Goal: Transaction & Acquisition: Purchase product/service

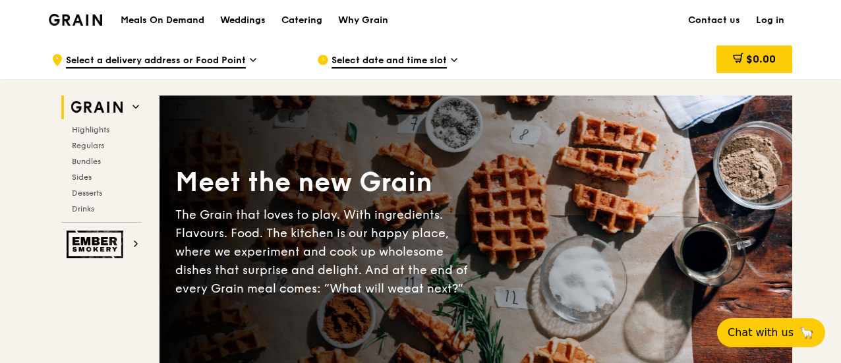
click at [181, 16] on h1 "Meals On Demand" at bounding box center [163, 20] width 84 height 13
click at [92, 142] on span "Regulars" at bounding box center [89, 145] width 35 height 9
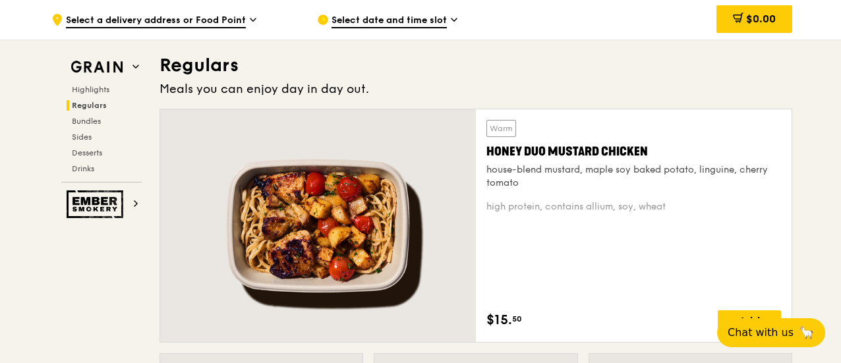
scroll to position [866, 0]
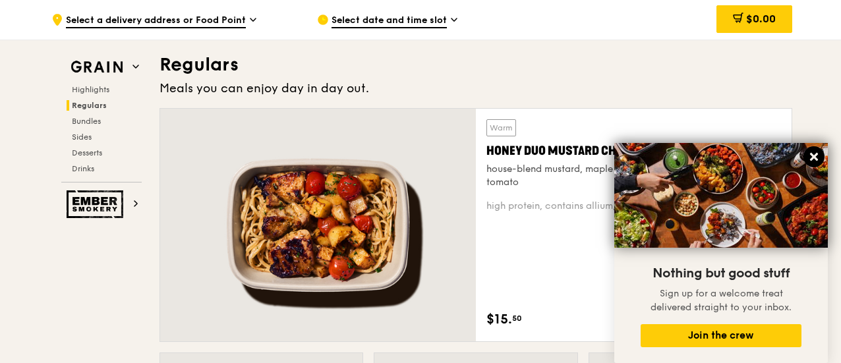
click at [815, 158] on icon at bounding box center [814, 157] width 8 height 8
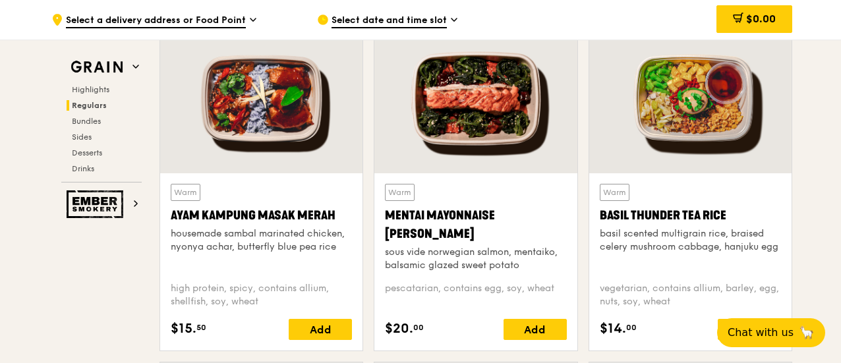
scroll to position [1064, 0]
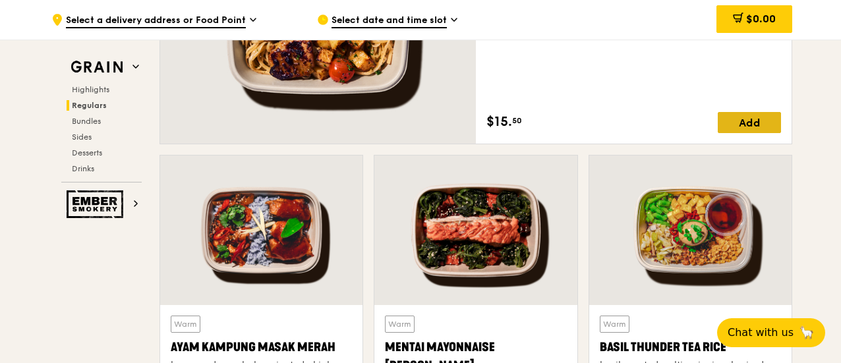
click at [749, 119] on div "Add" at bounding box center [749, 122] width 63 height 21
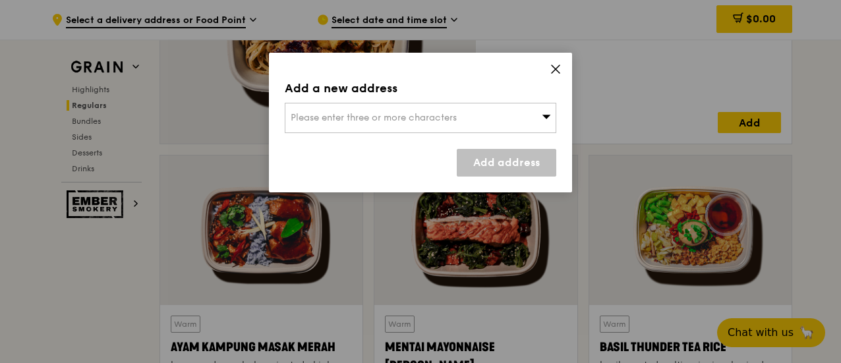
click at [471, 104] on div "Please enter three or more characters" at bounding box center [421, 118] width 272 height 30
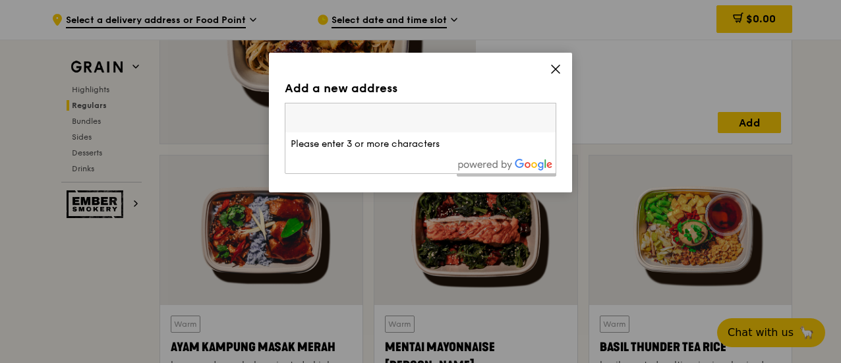
paste input "[GEOGRAPHIC_DATA], [STREET_ADDRESS][PERSON_NAME]"
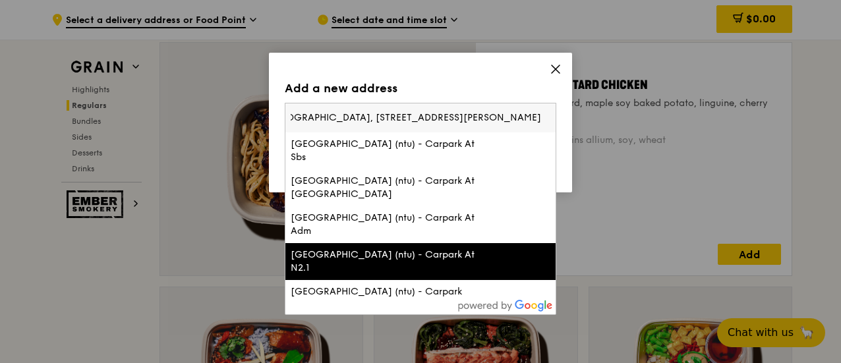
scroll to position [668, 0]
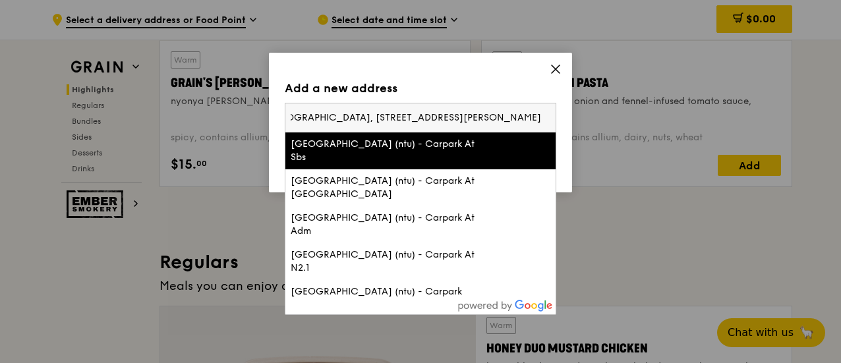
drag, startPoint x: 506, startPoint y: 117, endPoint x: 412, endPoint y: 122, distance: 94.4
click at [412, 122] on input "[GEOGRAPHIC_DATA], [STREET_ADDRESS][PERSON_NAME]" at bounding box center [420, 118] width 270 height 29
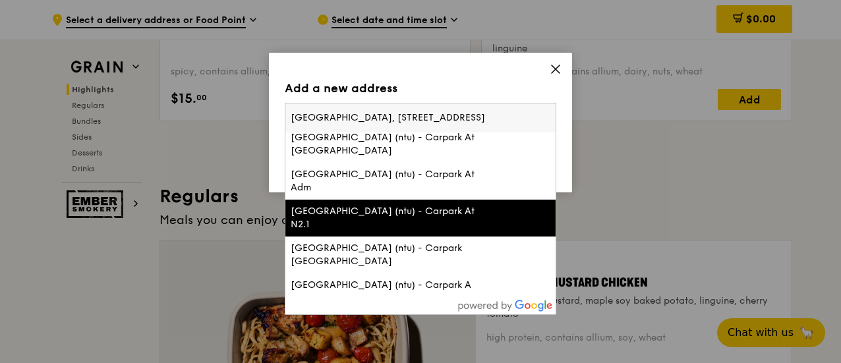
scroll to position [0, 0]
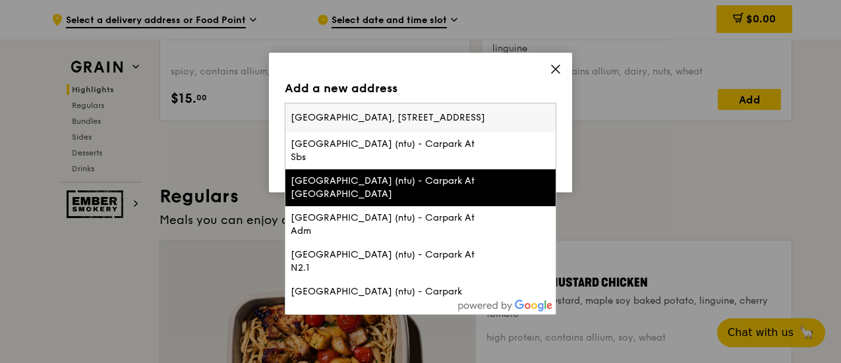
type input "[GEOGRAPHIC_DATA], [STREET_ADDRESS]"
click at [415, 205] on li "[GEOGRAPHIC_DATA] (ntu) - Carpark At [GEOGRAPHIC_DATA]" at bounding box center [420, 187] width 270 height 37
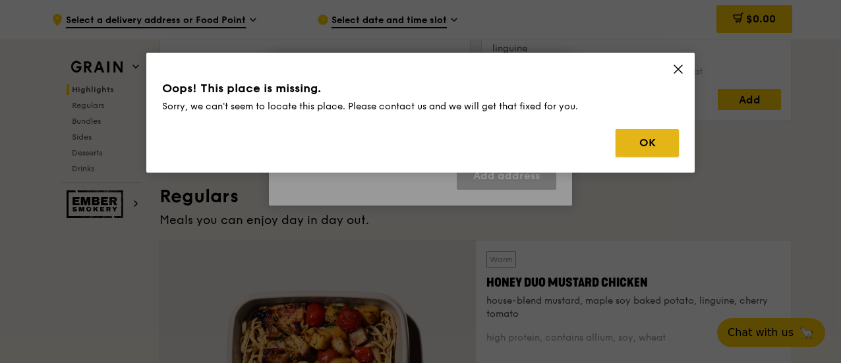
click at [644, 138] on button "OK" at bounding box center [647, 143] width 63 height 28
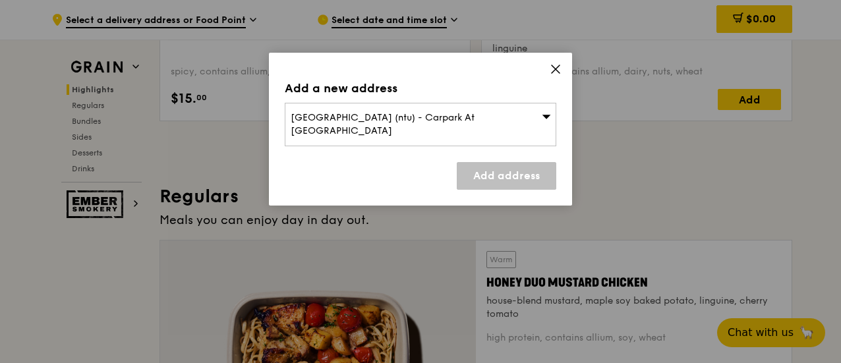
click at [526, 122] on div "[GEOGRAPHIC_DATA] (ntu) - Carpark At [GEOGRAPHIC_DATA]" at bounding box center [421, 125] width 272 height 44
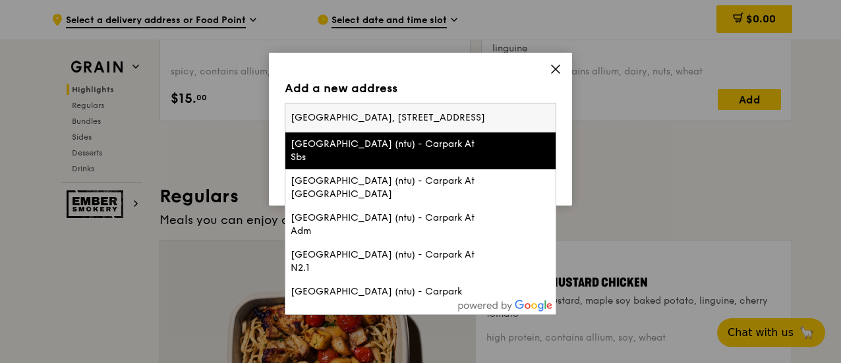
drag, startPoint x: 411, startPoint y: 118, endPoint x: 599, endPoint y: 105, distance: 188.3
click at [599, 105] on div "Add a new address [GEOGRAPHIC_DATA] (ntu) - Carpark At [GEOGRAPHIC_DATA] [GEOGR…" at bounding box center [420, 181] width 841 height 363
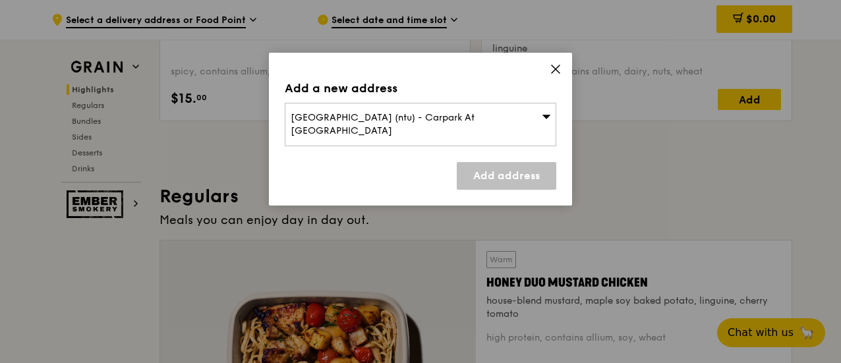
click at [475, 119] on span "[GEOGRAPHIC_DATA] (ntu) - Carpark At [GEOGRAPHIC_DATA]" at bounding box center [383, 124] width 184 height 24
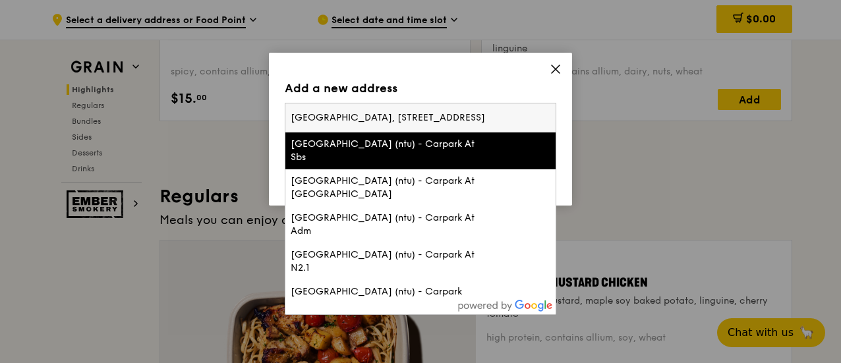
click at [450, 118] on input "[GEOGRAPHIC_DATA], [STREET_ADDRESS]" at bounding box center [420, 118] width 270 height 29
click at [413, 118] on input "[GEOGRAPHIC_DATA], [STREET_ADDRESS]" at bounding box center [420, 118] width 270 height 29
click at [406, 121] on input "[GEOGRAPHIC_DATA], [STREET_ADDRESS]" at bounding box center [420, 118] width 270 height 29
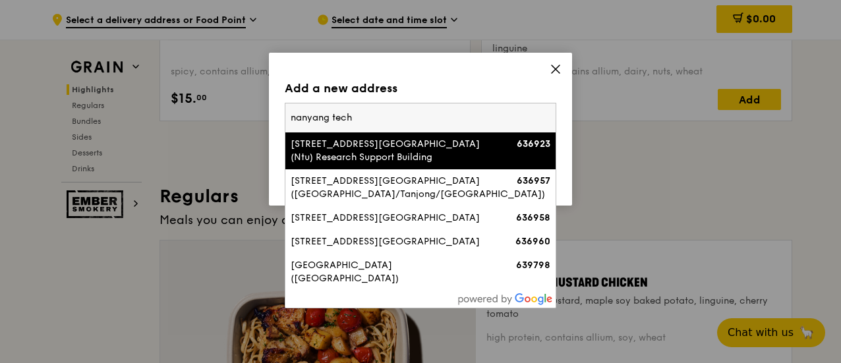
paste input "639956"
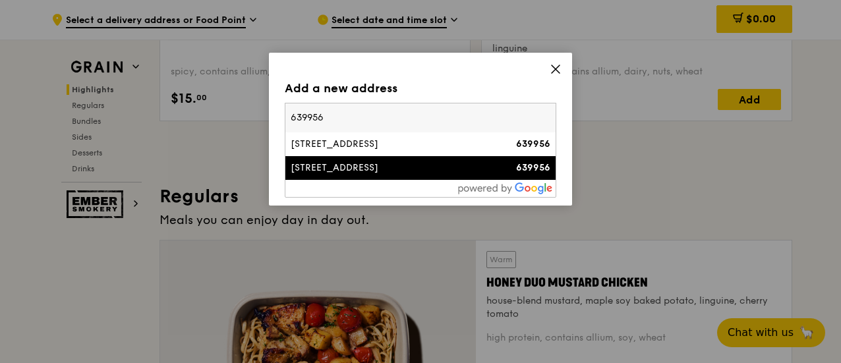
type input "639956"
click at [438, 167] on div "[STREET_ADDRESS]" at bounding box center [388, 168] width 195 height 13
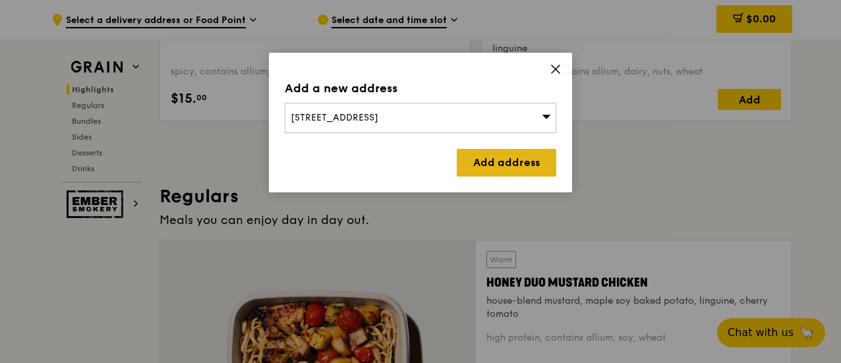
click at [500, 165] on link "Add address" at bounding box center [507, 163] width 100 height 28
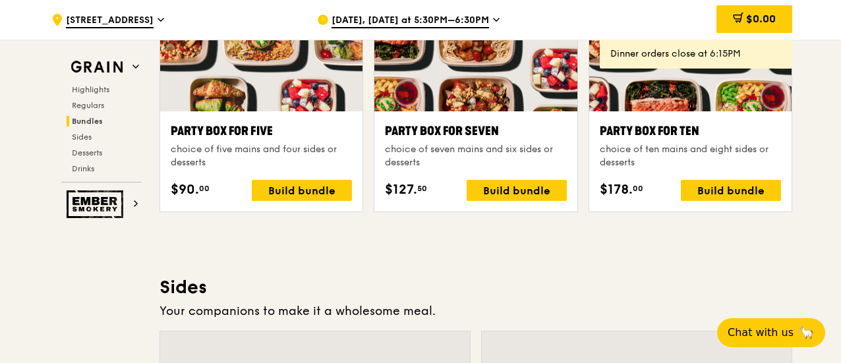
scroll to position [2646, 0]
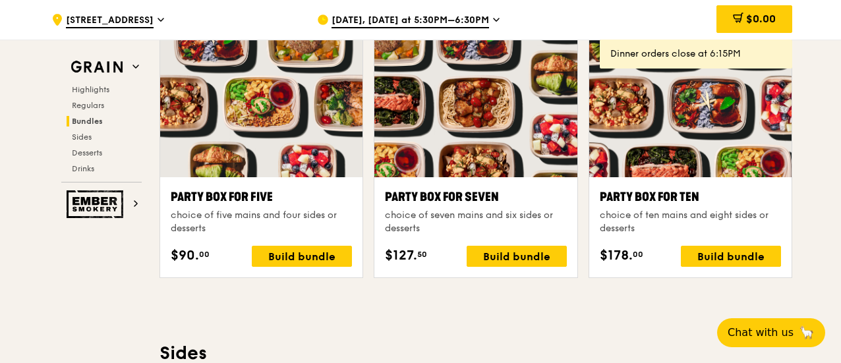
click at [639, 198] on div "Party Box for Ten" at bounding box center [690, 197] width 181 height 18
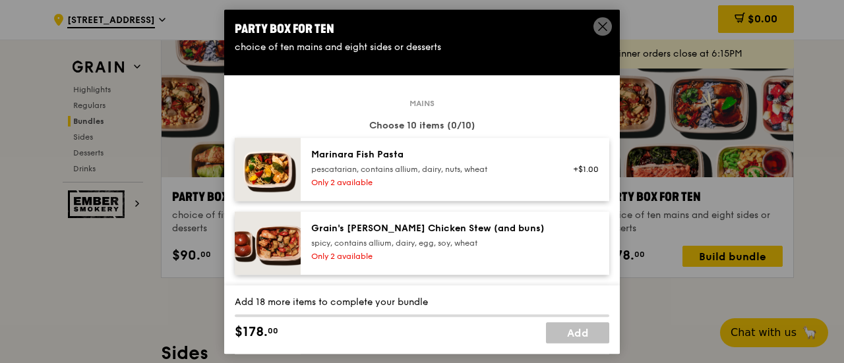
click at [594, 31] on span at bounding box center [602, 26] width 18 height 18
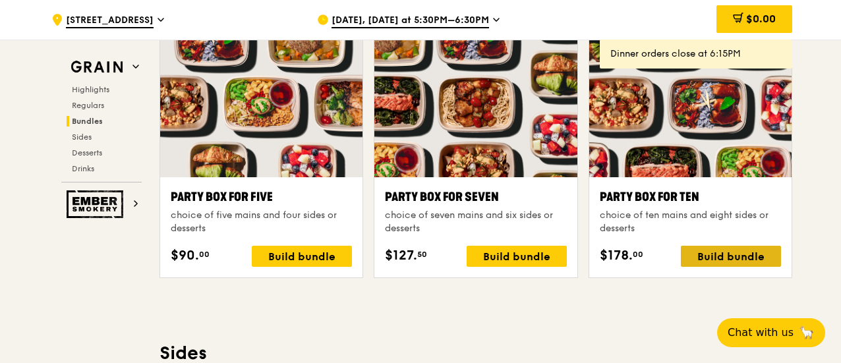
click at [755, 246] on div "Build bundle" at bounding box center [731, 256] width 100 height 21
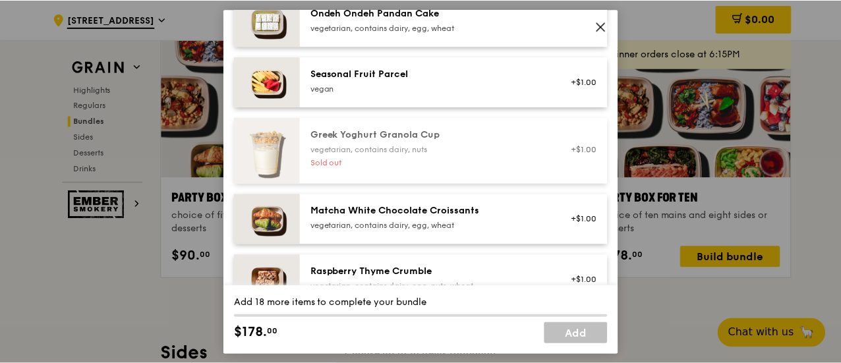
scroll to position [1318, 0]
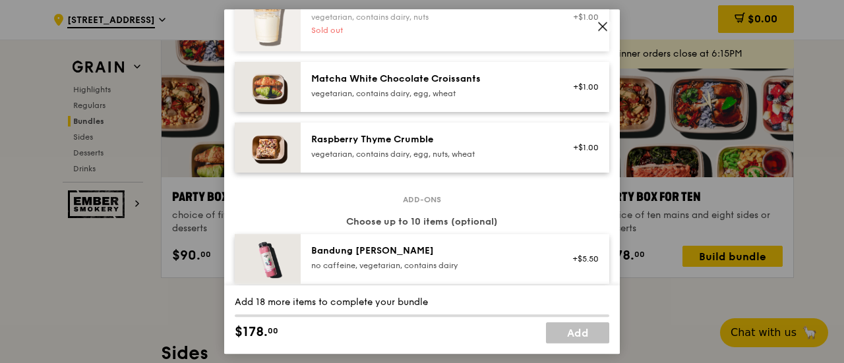
click at [599, 32] on icon at bounding box center [603, 26] width 12 height 12
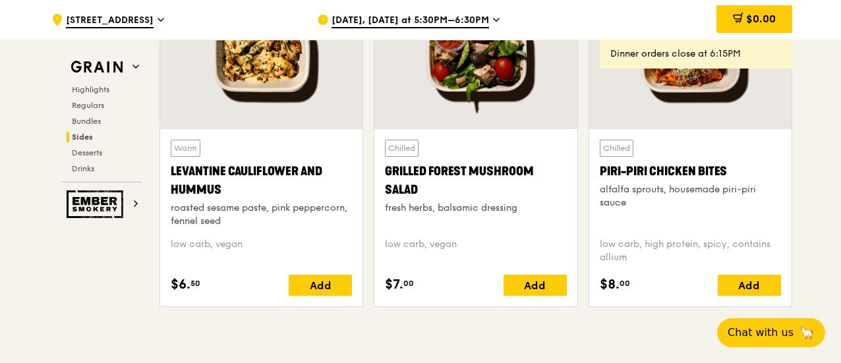
scroll to position [3305, 0]
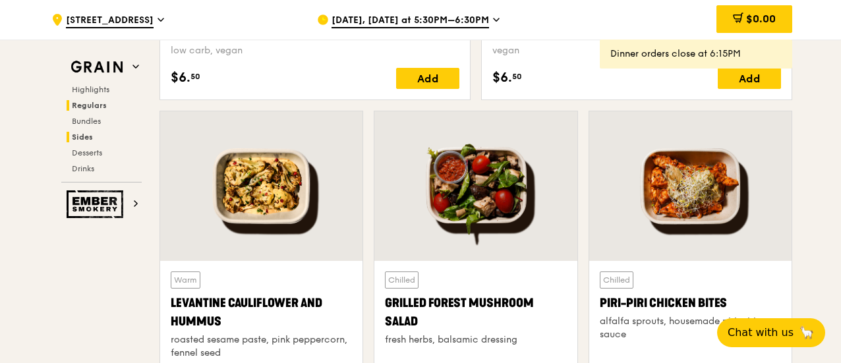
click at [95, 107] on span "Regulars" at bounding box center [89, 105] width 35 height 9
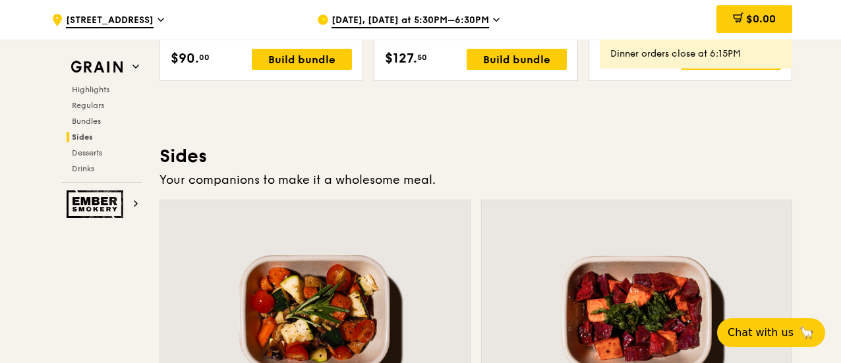
scroll to position [2975, 0]
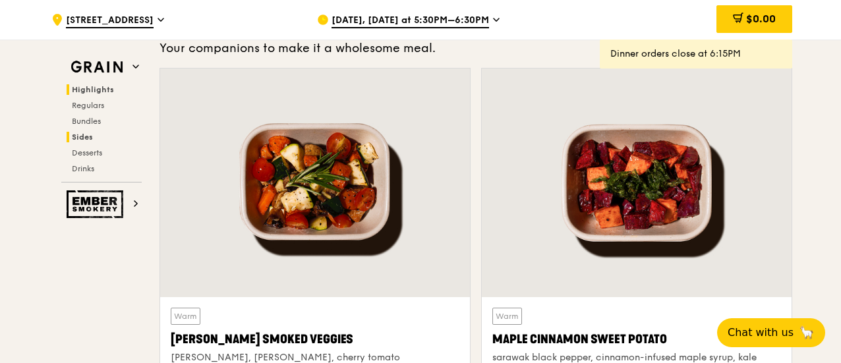
click at [78, 88] on span "Highlights" at bounding box center [93, 89] width 42 height 9
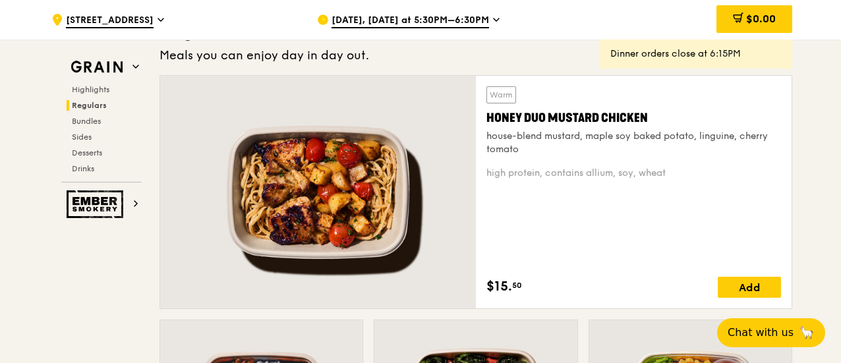
scroll to position [833, 0]
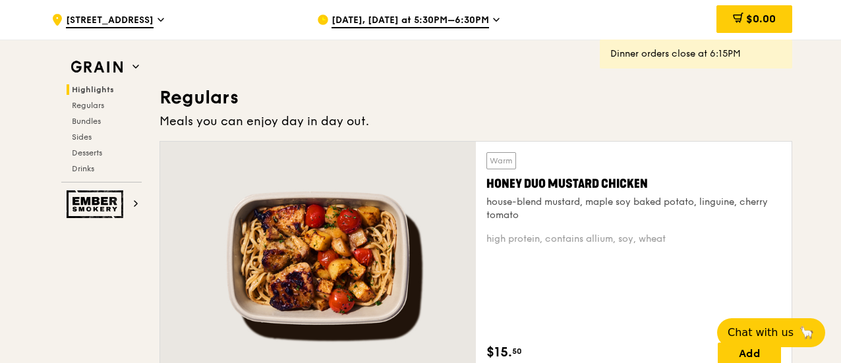
click at [458, 22] on span "[DATE], [DATE] at 5:30PM–6:30PM" at bounding box center [411, 21] width 158 height 15
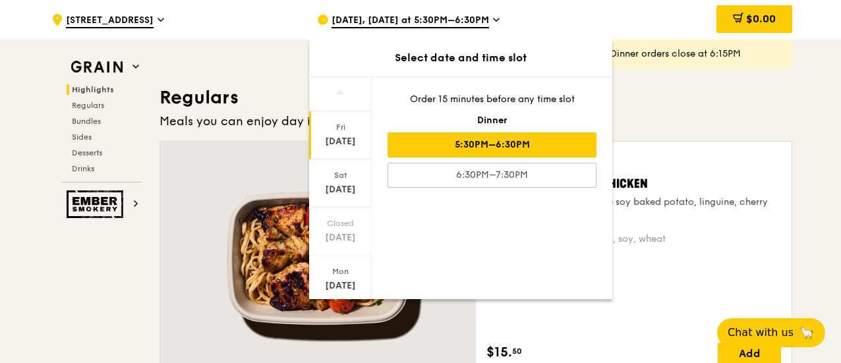
scroll to position [66, 0]
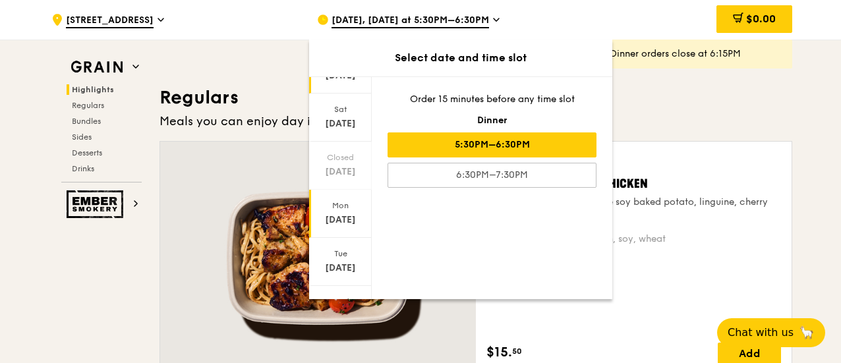
click at [344, 225] on div "[DATE]" at bounding box center [340, 214] width 63 height 48
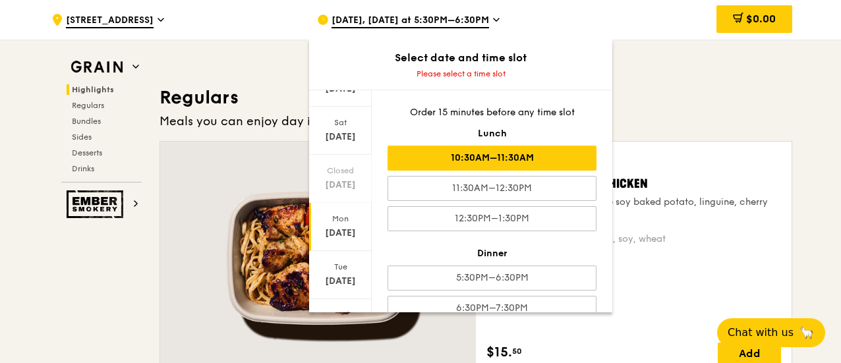
click at [517, 155] on div "10:30AM–11:30AM" at bounding box center [492, 158] width 209 height 25
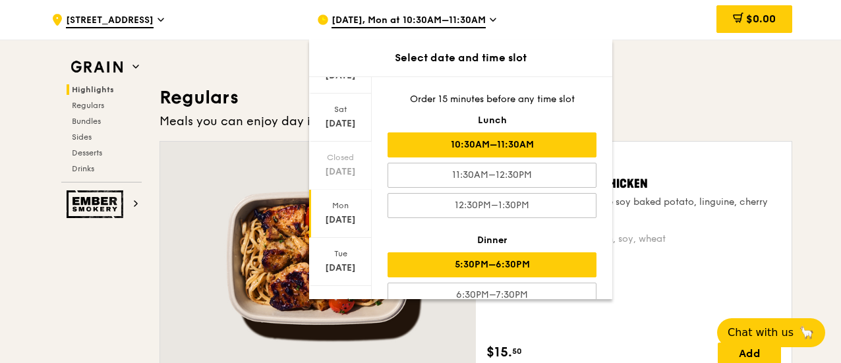
scroll to position [22, 0]
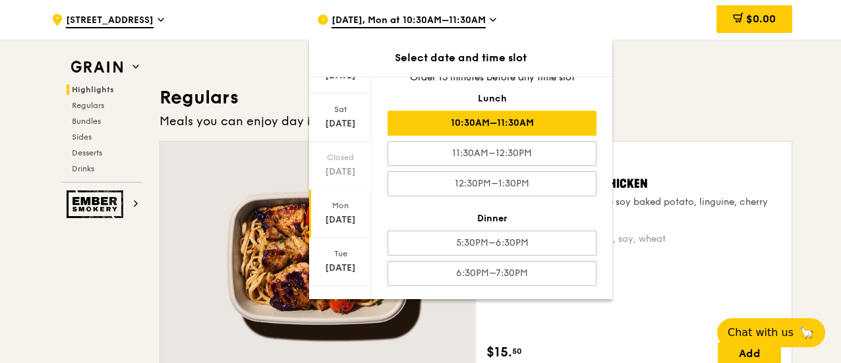
click at [711, 109] on h3 "Regulars" at bounding box center [476, 98] width 633 height 24
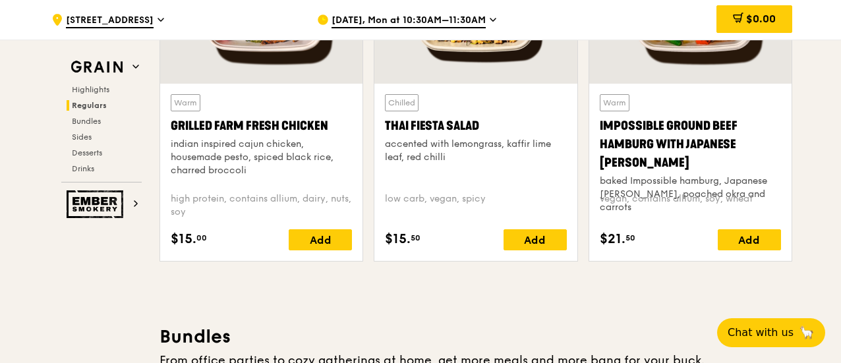
scroll to position [1690, 0]
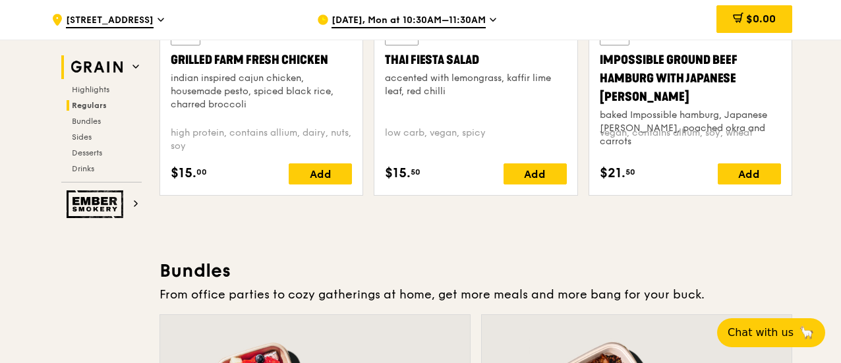
click at [127, 65] on img at bounding box center [97, 67] width 61 height 24
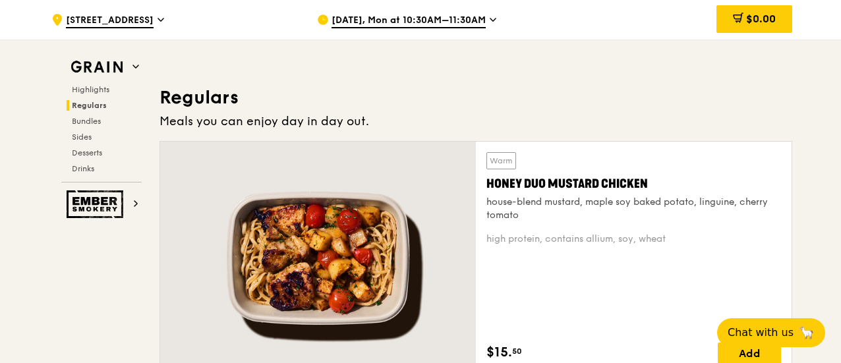
scroll to position [965, 0]
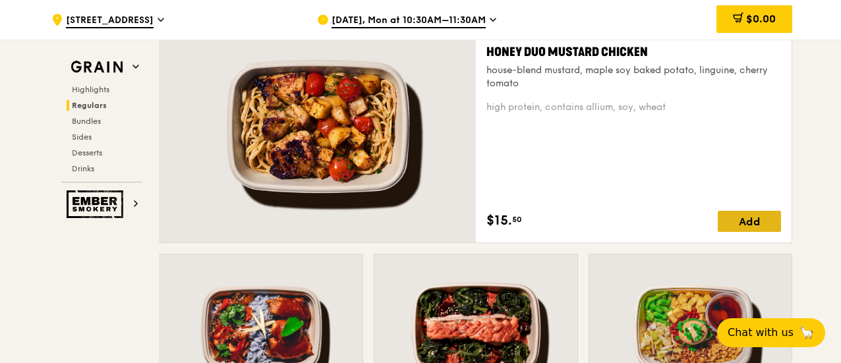
click at [736, 225] on div "Add" at bounding box center [749, 221] width 63 height 21
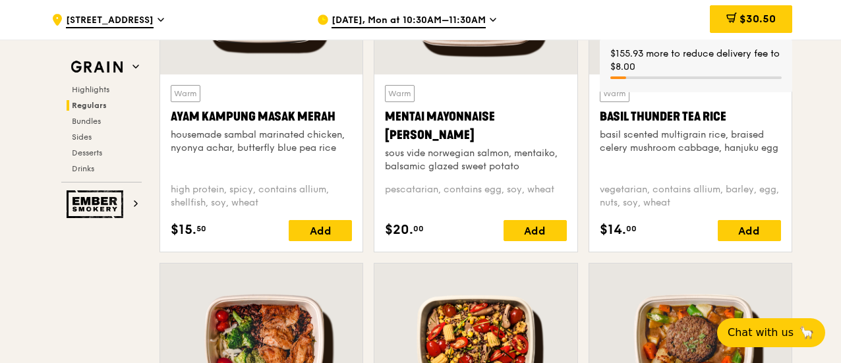
scroll to position [1229, 0]
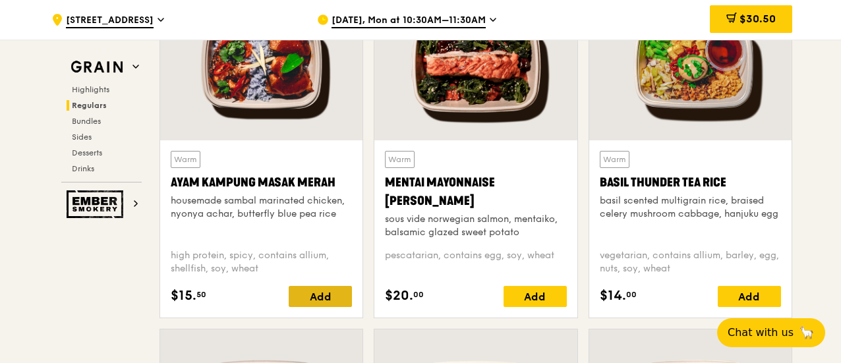
click at [306, 296] on div "Add" at bounding box center [320, 296] width 63 height 21
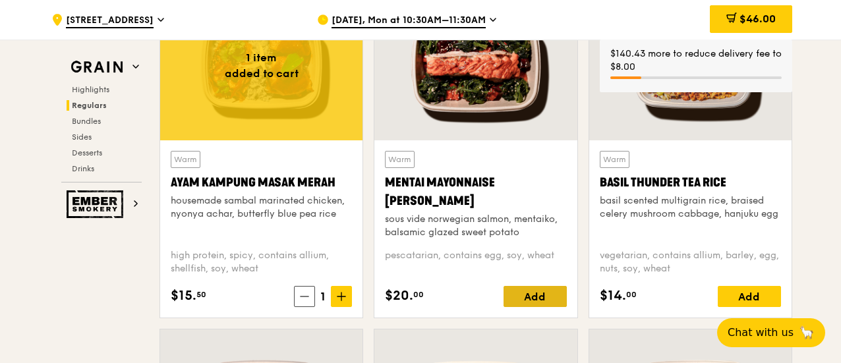
click at [533, 296] on div "Add" at bounding box center [535, 296] width 63 height 21
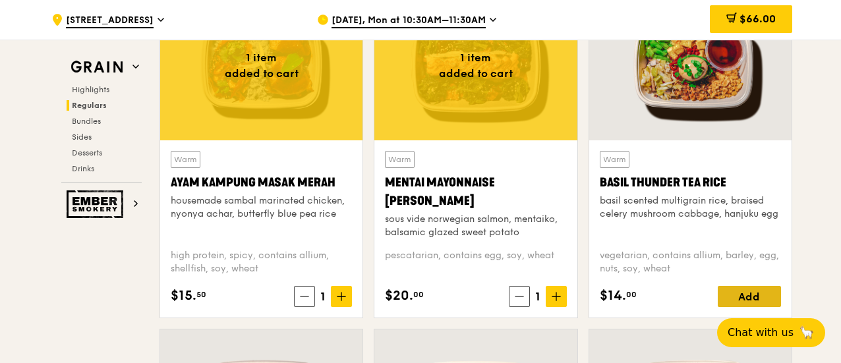
click at [737, 294] on div "Add" at bounding box center [749, 296] width 63 height 21
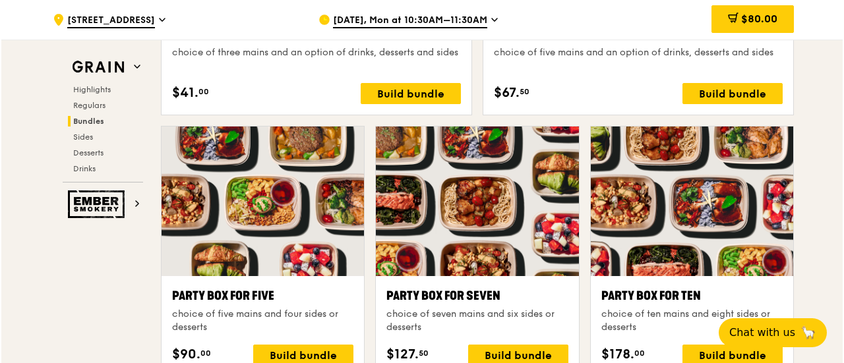
scroll to position [2613, 0]
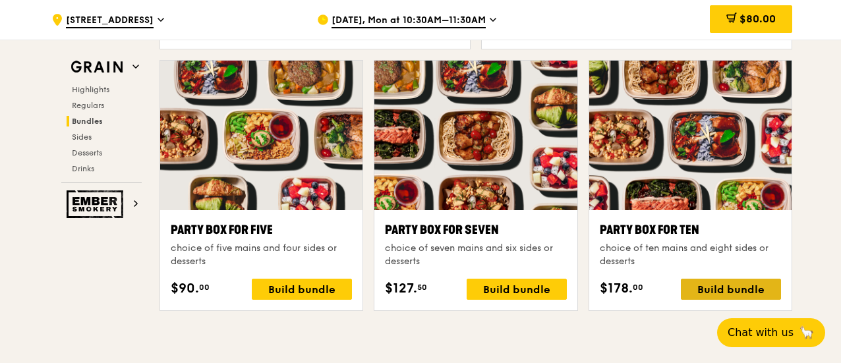
click at [761, 281] on div "Build bundle" at bounding box center [731, 289] width 100 height 21
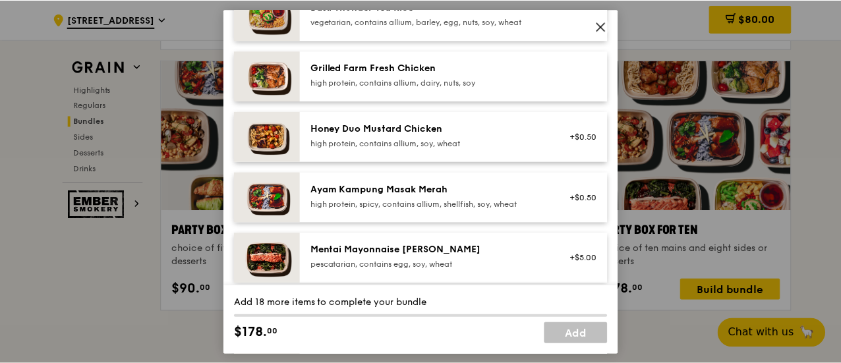
scroll to position [396, 0]
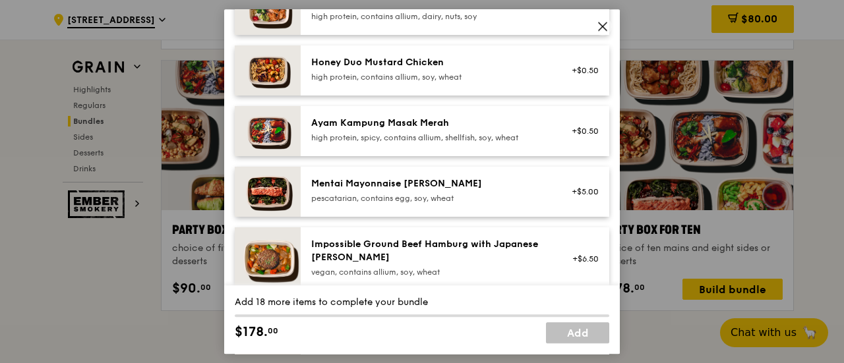
click at [608, 31] on span at bounding box center [602, 26] width 18 height 18
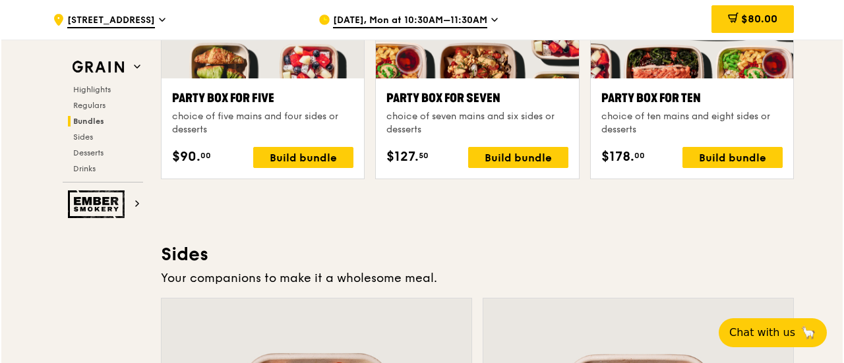
scroll to position [2613, 0]
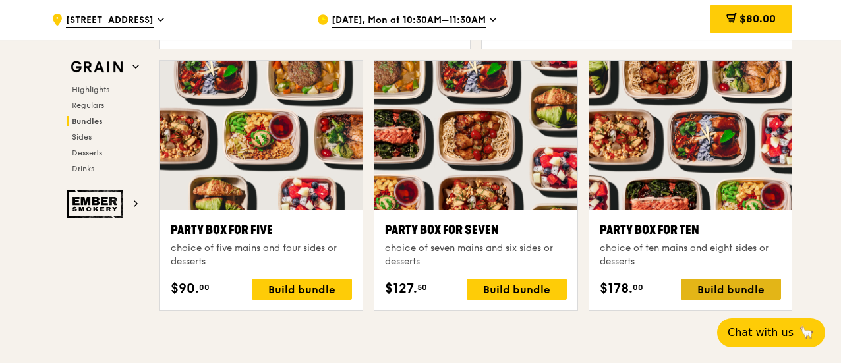
click at [701, 285] on div "Build bundle" at bounding box center [731, 289] width 100 height 21
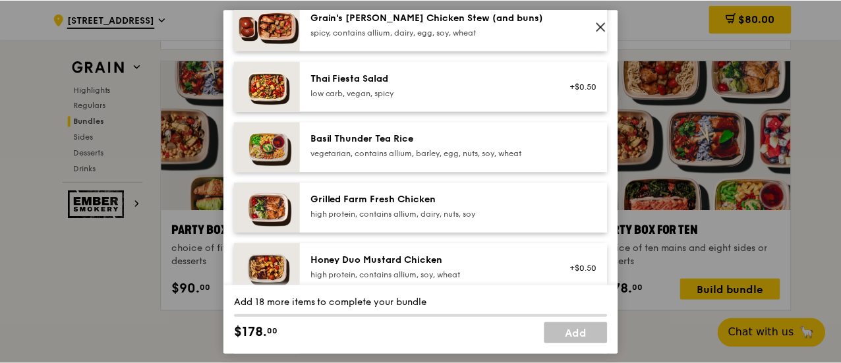
scroll to position [0, 0]
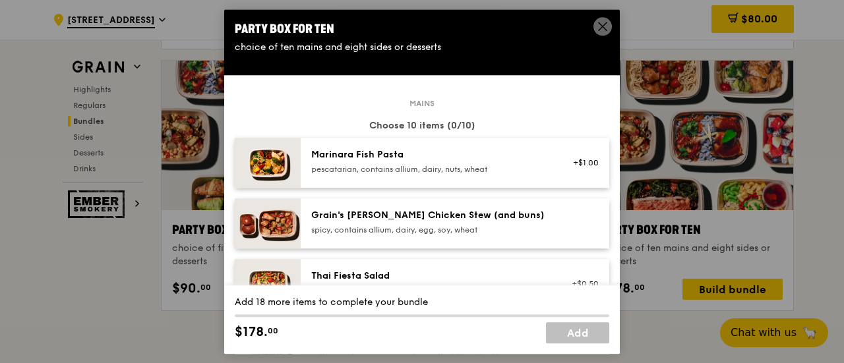
click at [601, 27] on icon at bounding box center [603, 26] width 8 height 8
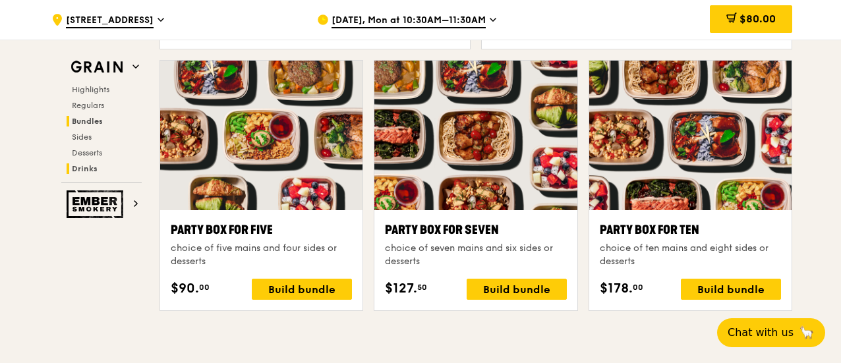
click at [86, 166] on span "Drinks" at bounding box center [85, 168] width 26 height 9
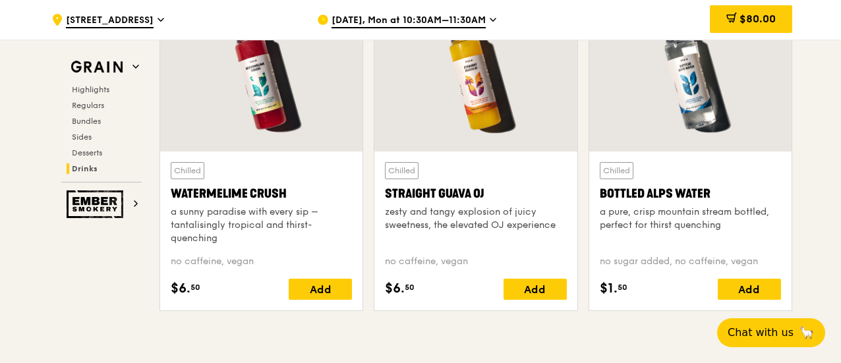
scroll to position [5211, 0]
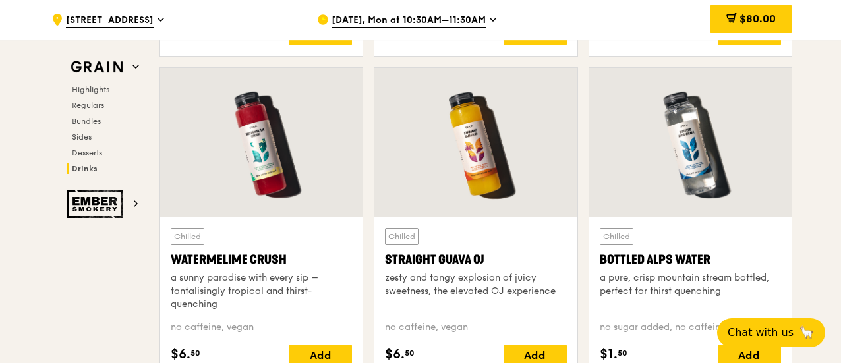
click at [80, 99] on div "Highlights Regulars Bundles Sides Desserts Drinks" at bounding box center [101, 129] width 80 height 90
click at [762, 19] on span "$80.00" at bounding box center [758, 19] width 36 height 13
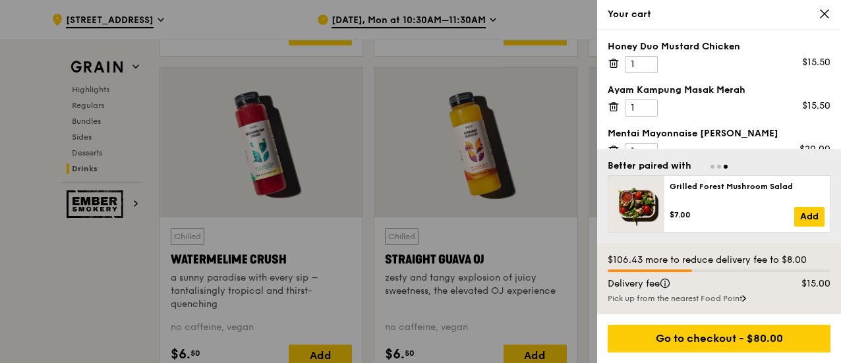
click at [100, 110] on div at bounding box center [420, 181] width 841 height 363
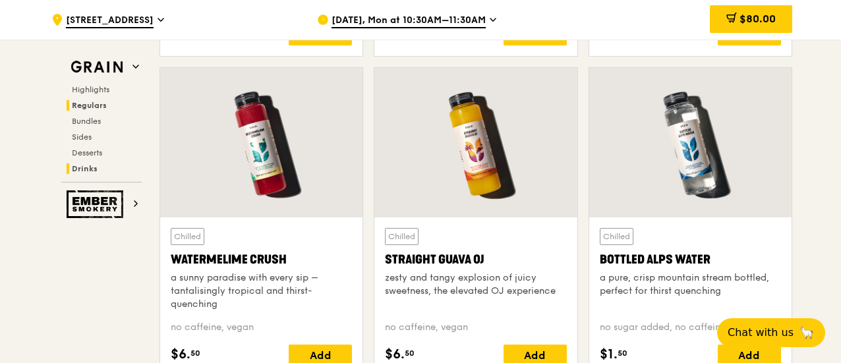
click at [96, 105] on span "Regulars" at bounding box center [89, 105] width 35 height 9
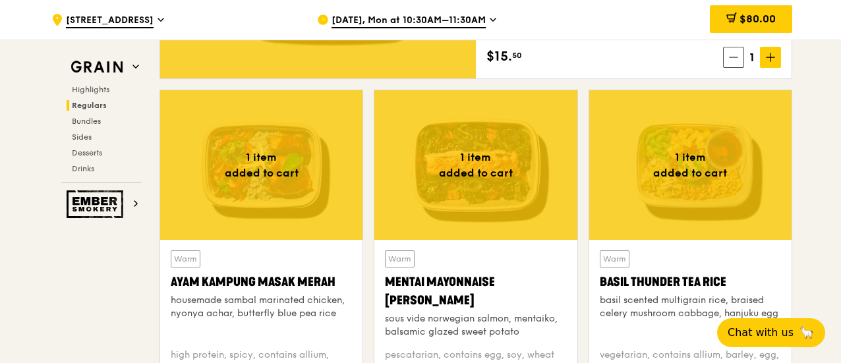
scroll to position [1261, 0]
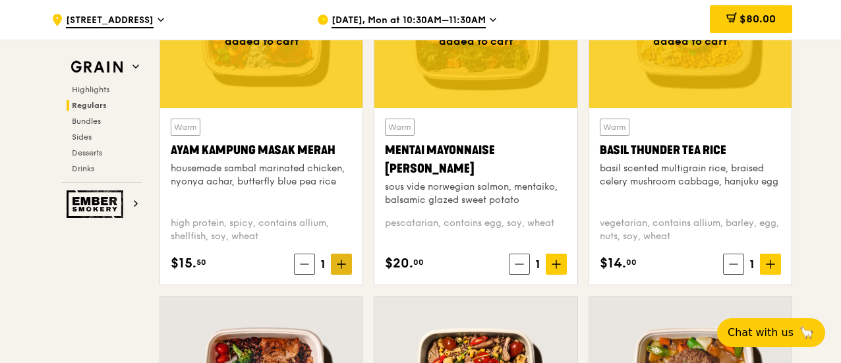
click at [349, 267] on span at bounding box center [341, 264] width 21 height 21
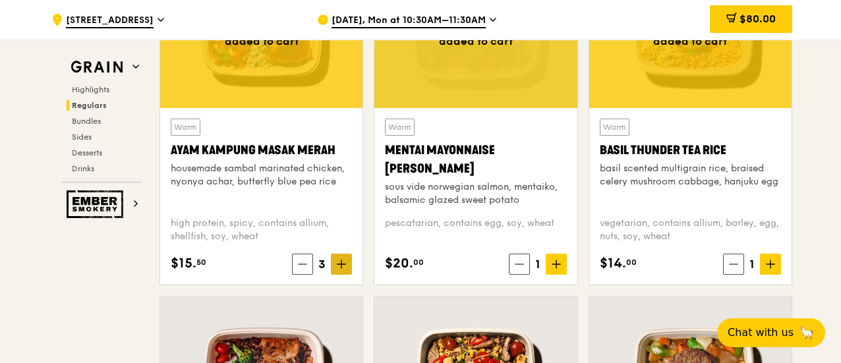
click at [349, 267] on span at bounding box center [341, 264] width 21 height 21
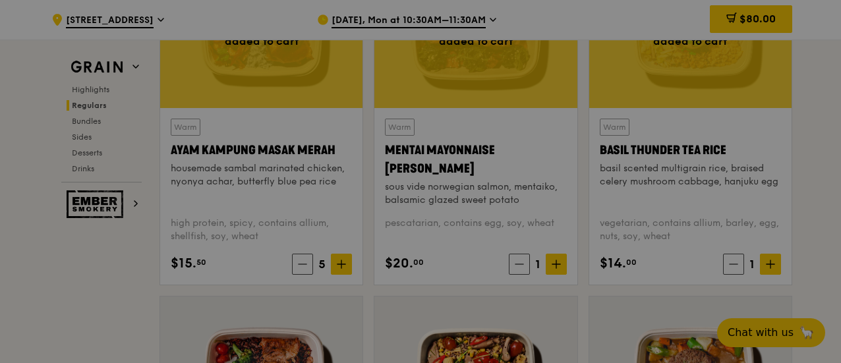
click at [556, 263] on div at bounding box center [420, 181] width 841 height 363
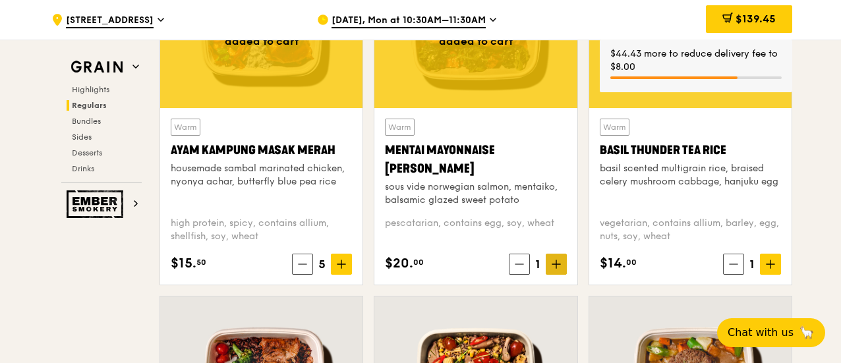
click at [555, 264] on icon at bounding box center [556, 264] width 9 height 9
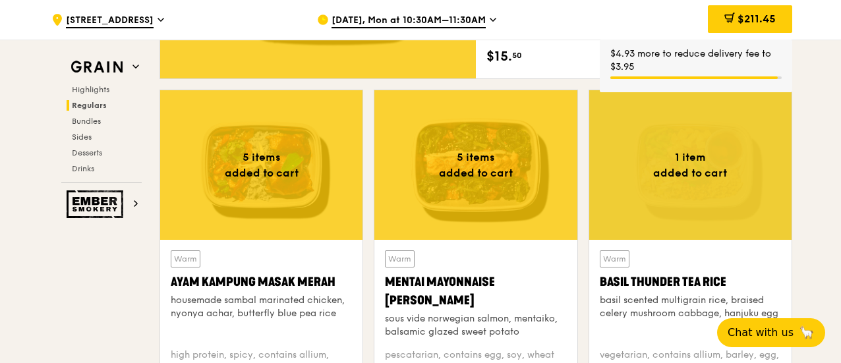
scroll to position [997, 0]
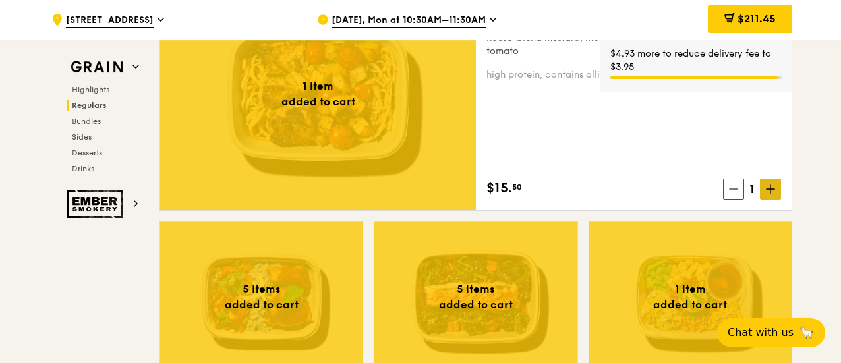
click at [773, 185] on icon at bounding box center [770, 189] width 9 height 9
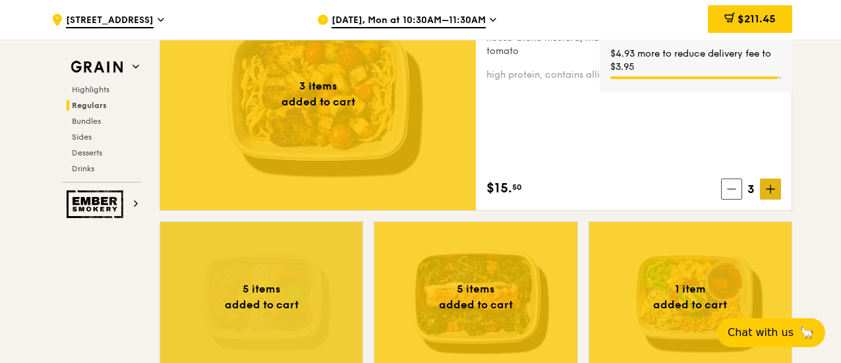
click at [773, 185] on icon at bounding box center [770, 189] width 9 height 9
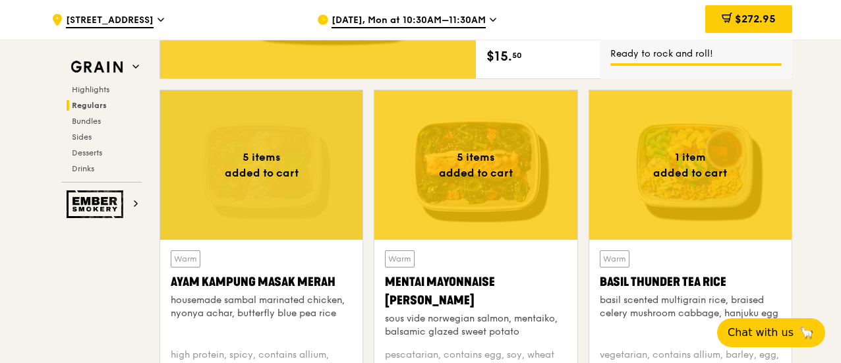
scroll to position [1063, 0]
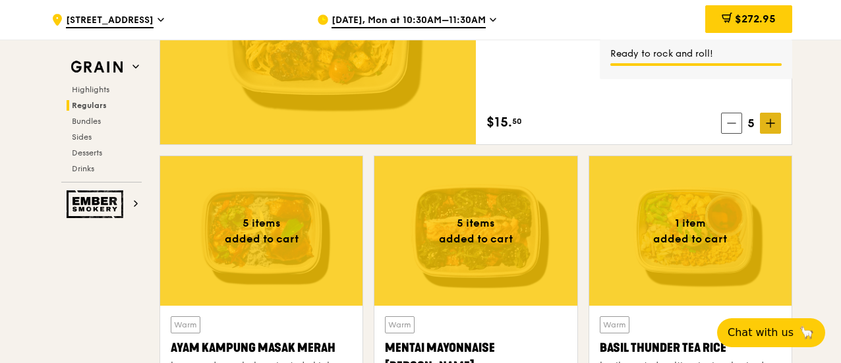
click at [775, 126] on icon at bounding box center [770, 123] width 9 height 9
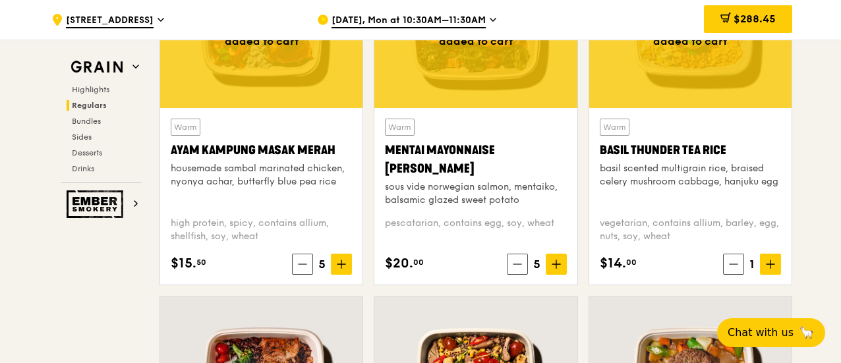
scroll to position [1129, 0]
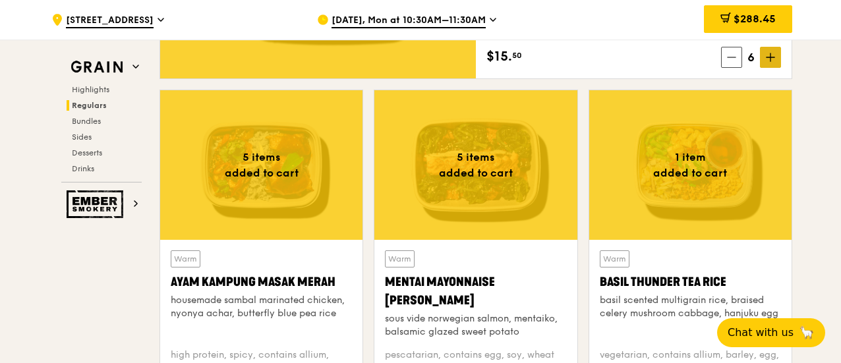
click at [772, 54] on icon at bounding box center [770, 57] width 9 height 9
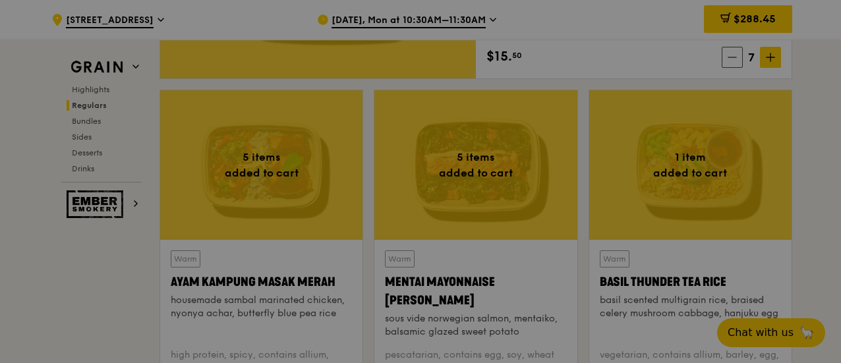
scroll to position [1195, 0]
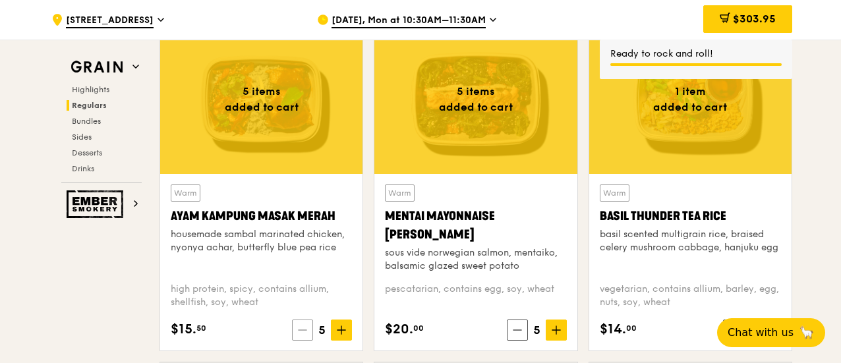
click at [303, 330] on icon at bounding box center [302, 330] width 9 height 9
click at [519, 330] on icon at bounding box center [517, 330] width 9 height 9
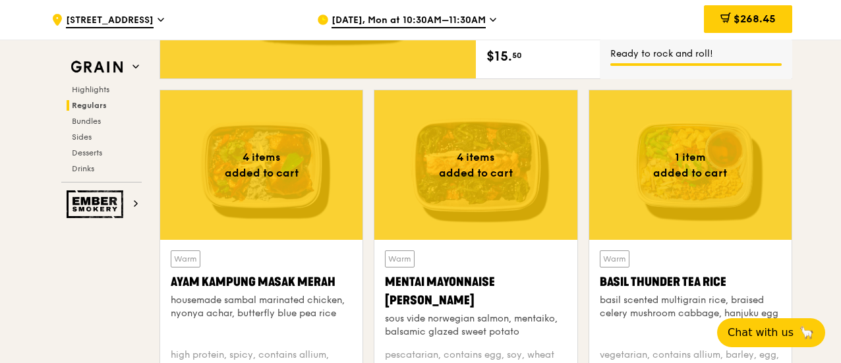
scroll to position [1063, 0]
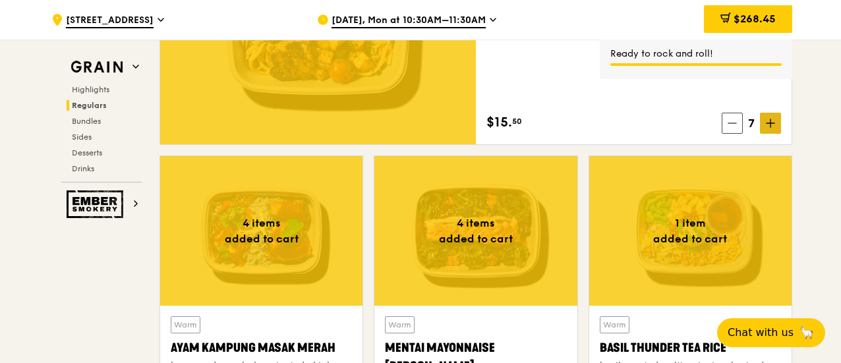
click at [768, 117] on span at bounding box center [770, 123] width 21 height 21
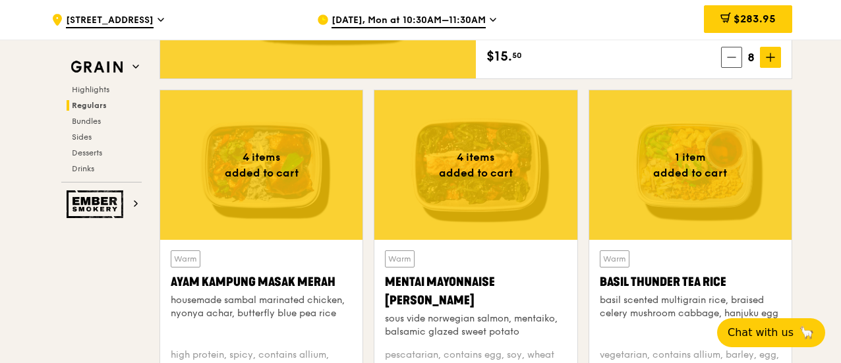
scroll to position [1195, 0]
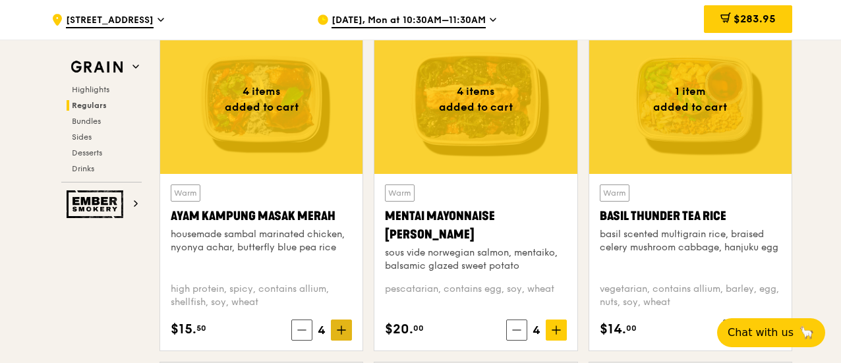
click at [350, 330] on span at bounding box center [341, 330] width 21 height 21
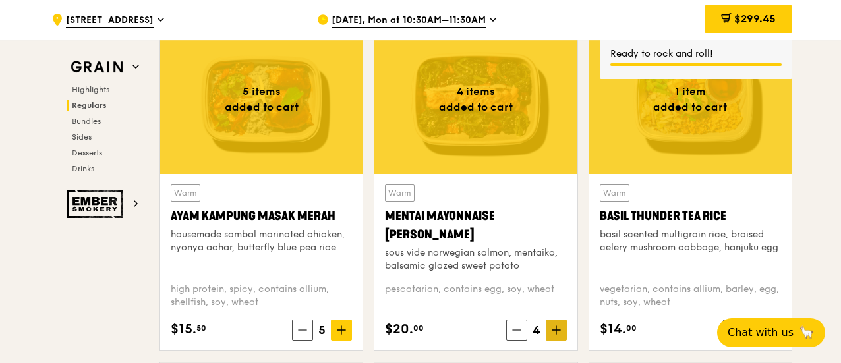
click at [554, 326] on icon at bounding box center [556, 330] width 9 height 9
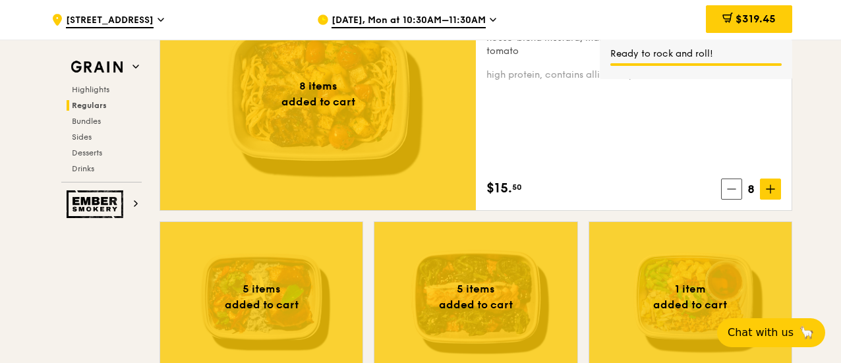
scroll to position [932, 0]
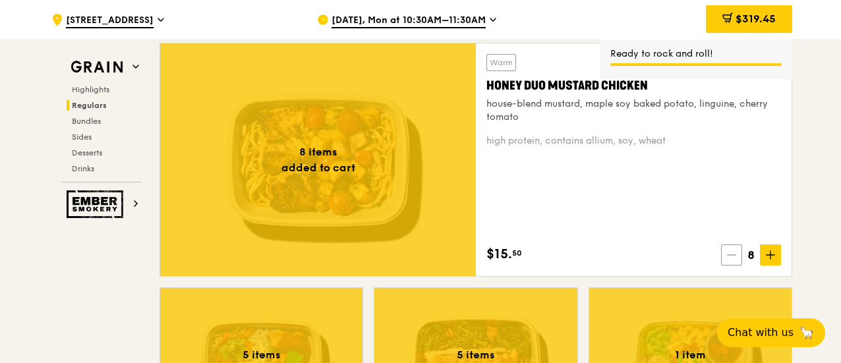
click at [736, 252] on icon at bounding box center [731, 255] width 9 height 9
click at [737, 253] on icon at bounding box center [732, 255] width 9 height 9
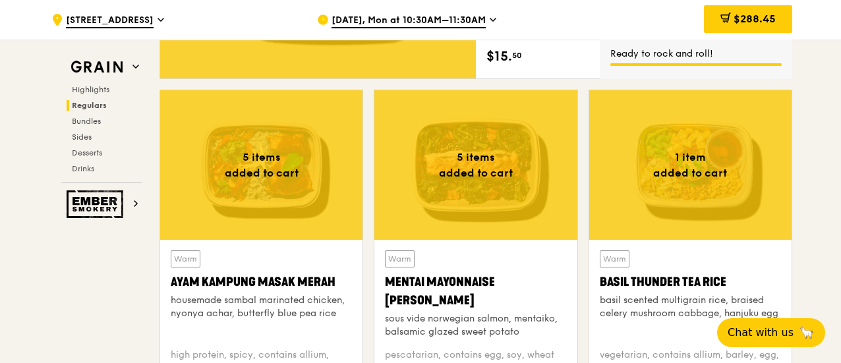
scroll to position [1195, 0]
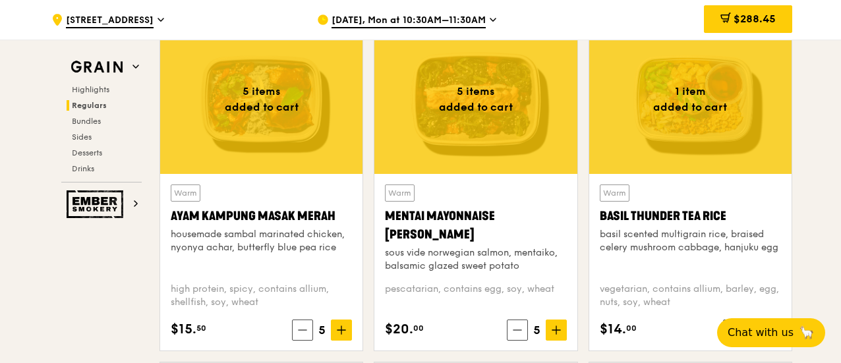
click at [747, 15] on span "$288.45" at bounding box center [755, 19] width 42 height 13
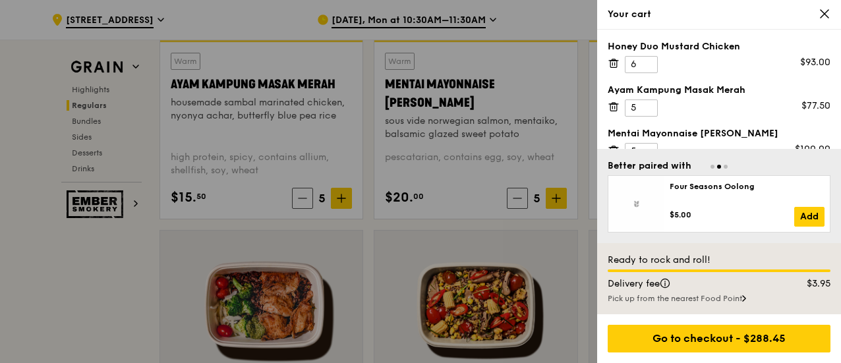
scroll to position [1393, 0]
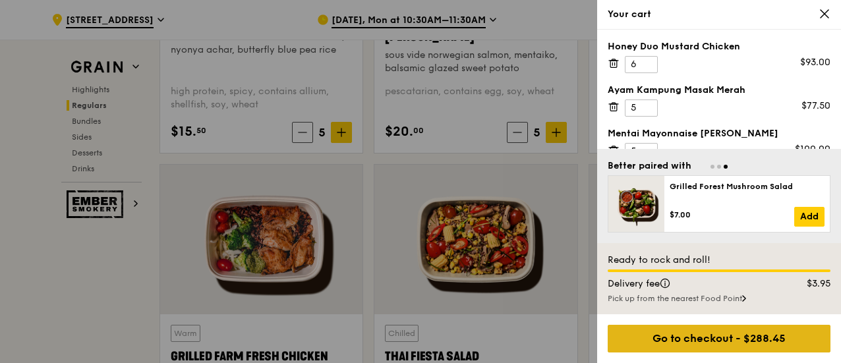
click at [781, 345] on div "Go to checkout - $288.45" at bounding box center [719, 339] width 223 height 28
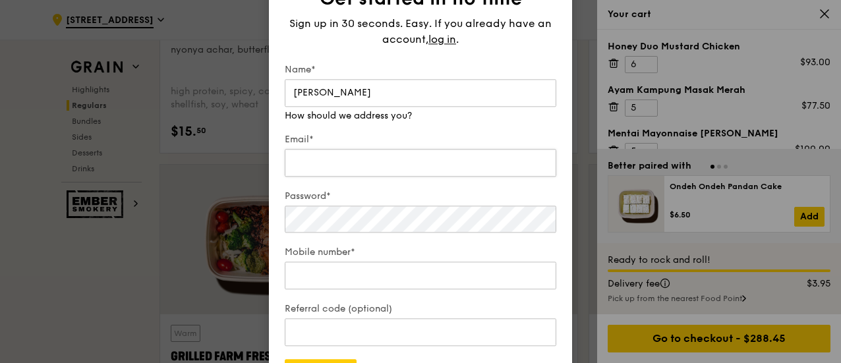
type input "[PERSON_NAME]"
click at [406, 160] on input "Email*" at bounding box center [421, 163] width 272 height 28
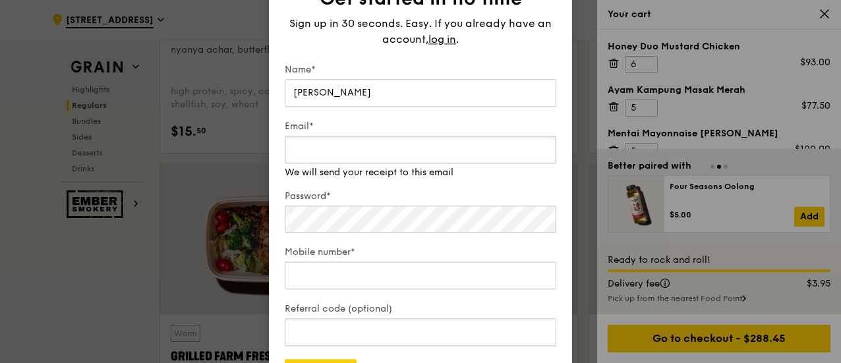
scroll to position [1327, 0]
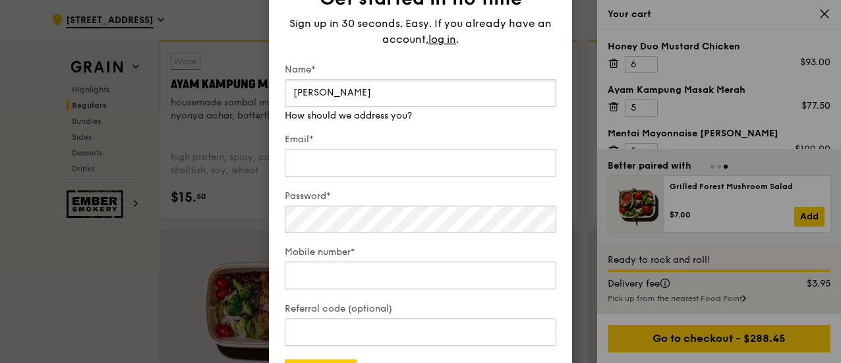
drag, startPoint x: 399, startPoint y: 88, endPoint x: 293, endPoint y: 88, distance: 106.1
click at [293, 88] on input "[PERSON_NAME]" at bounding box center [421, 93] width 272 height 28
type input "[PERSON_NAME]"
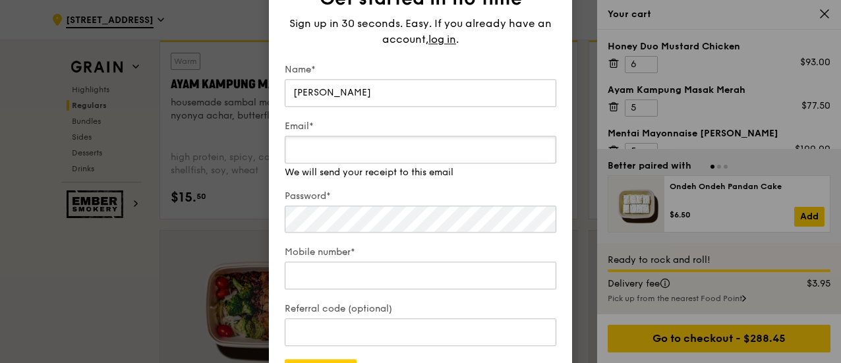
click at [392, 171] on div "Email* We will send your receipt to this email" at bounding box center [421, 149] width 272 height 59
paste input "[PERSON_NAME][EMAIL_ADDRESS][DOMAIN_NAME]"
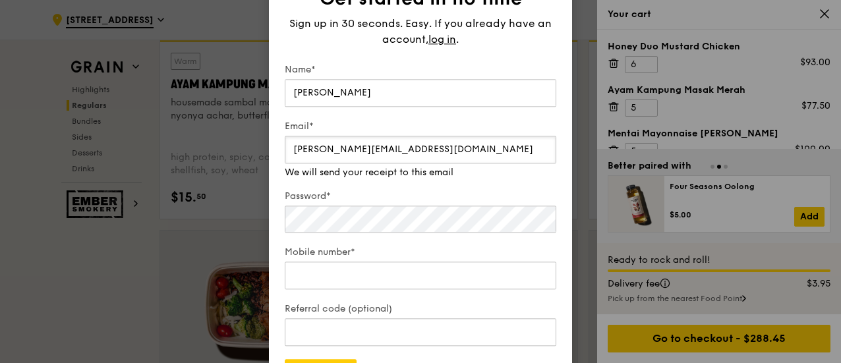
type input "[PERSON_NAME][EMAIL_ADDRESS][DOMAIN_NAME]"
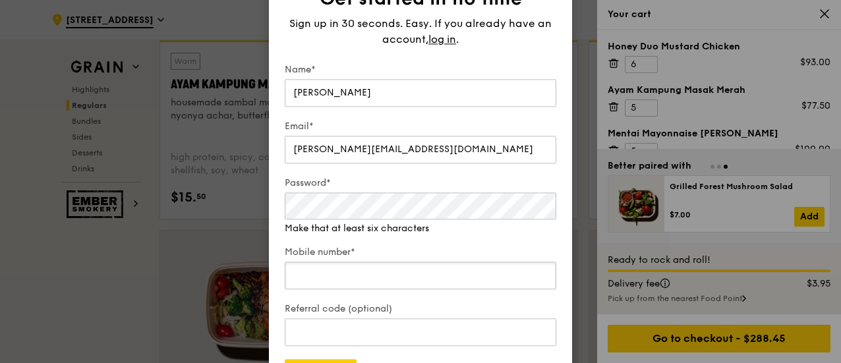
click at [378, 274] on input "Mobile number*" at bounding box center [421, 276] width 272 height 28
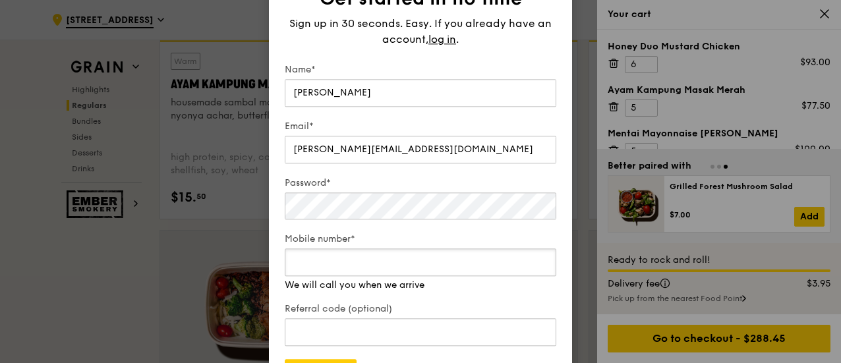
paste input "96607307"
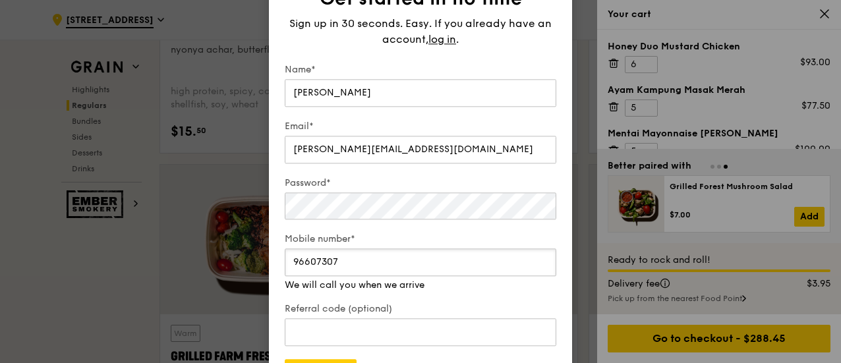
scroll to position [1459, 0]
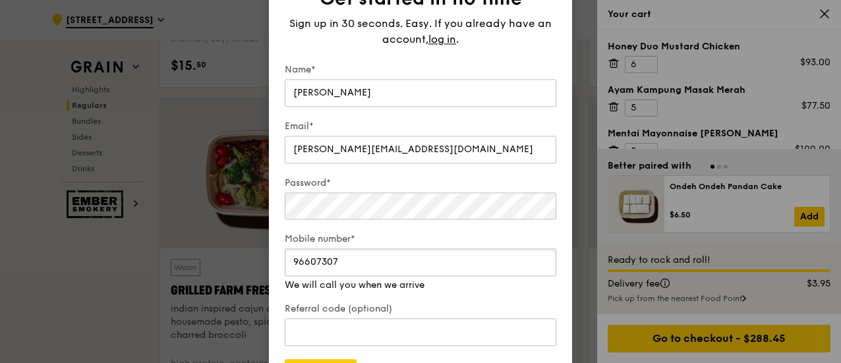
type input "96607307"
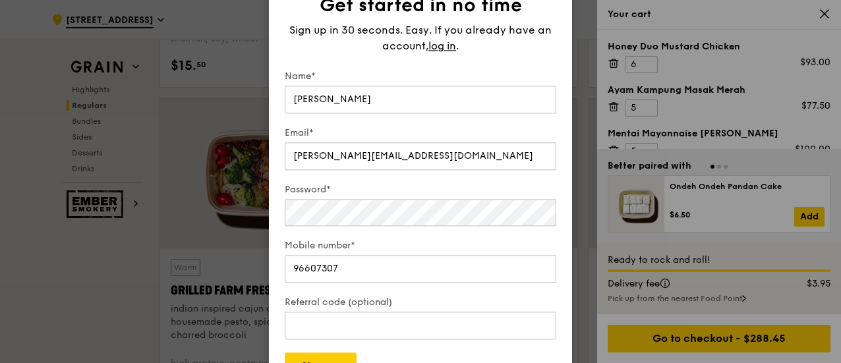
click at [451, 303] on label "Referral code (optional)" at bounding box center [421, 302] width 272 height 13
click at [451, 312] on input "Referral code (optional)" at bounding box center [421, 326] width 272 height 28
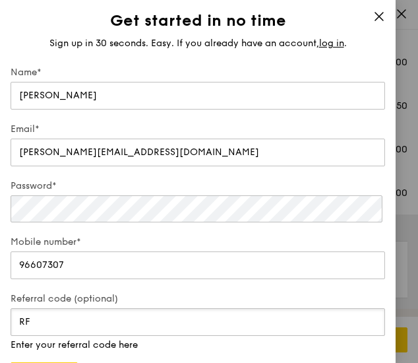
scroll to position [1688, 0]
click at [56, 320] on input "RF3159837" at bounding box center [198, 322] width 374 height 28
click at [116, 324] on input "RF3159737" at bounding box center [198, 322] width 374 height 28
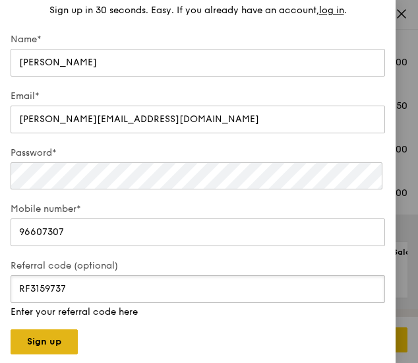
type input "RF3159737"
click at [51, 342] on button "Sign up" at bounding box center [44, 341] width 67 height 25
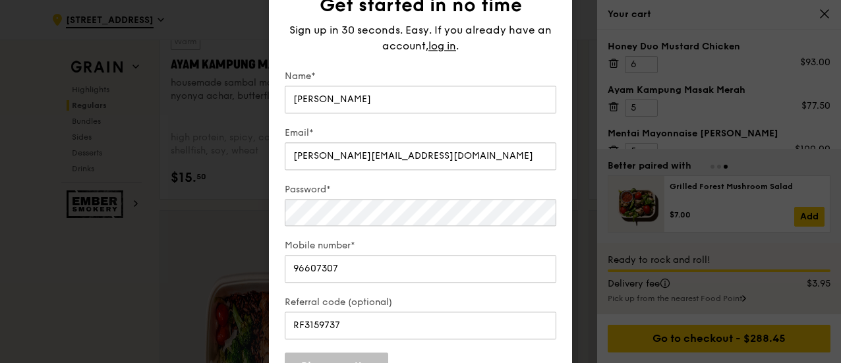
scroll to position [0, 0]
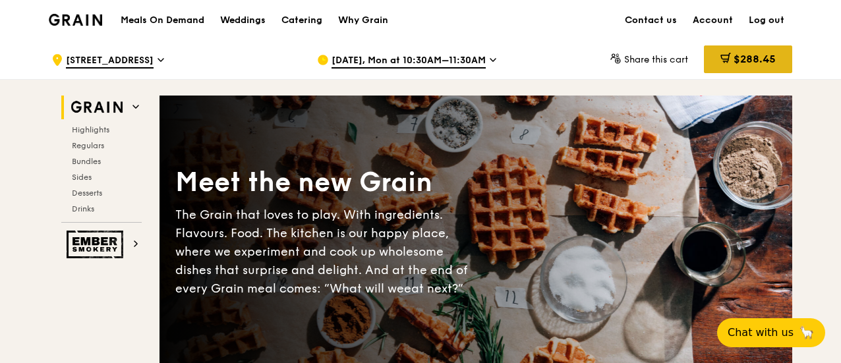
click at [716, 67] on div "$288.45" at bounding box center [748, 59] width 88 height 28
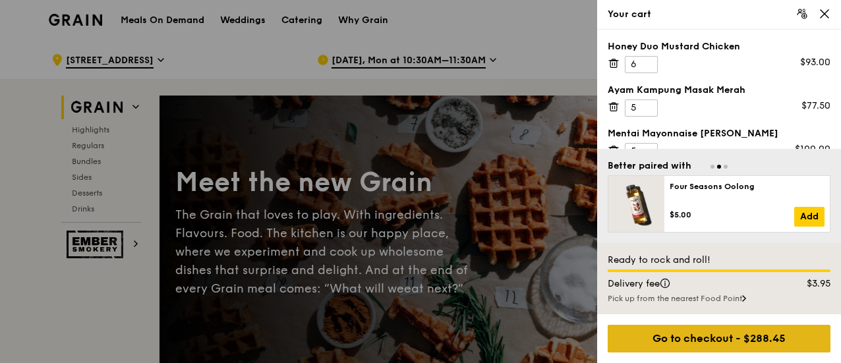
click at [720, 347] on div "Go to checkout - $288.45" at bounding box center [719, 339] width 223 height 28
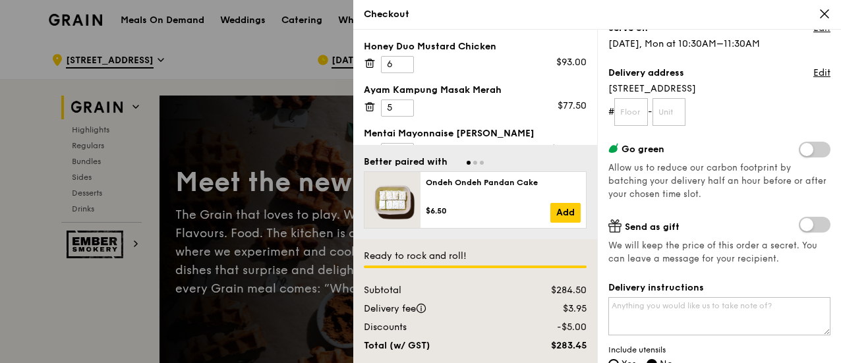
scroll to position [66, 0]
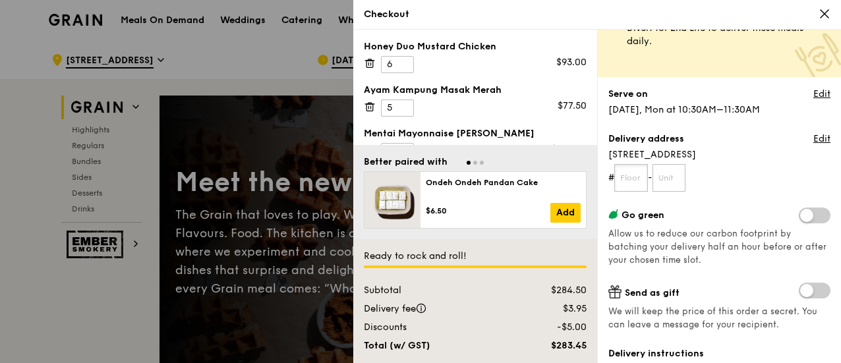
click at [637, 181] on input "text" at bounding box center [631, 178] width 34 height 28
type input "01"
click at [680, 184] on input "text" at bounding box center [670, 178] width 34 height 28
paste input "01-017"
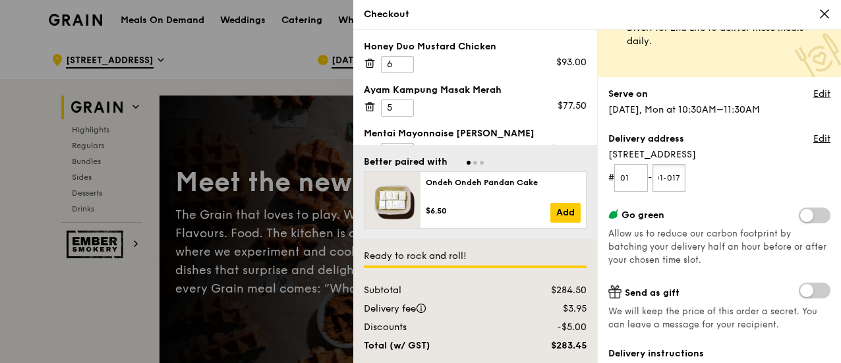
click at [671, 179] on input "01-017" at bounding box center [670, 178] width 34 height 28
type input "017"
click at [734, 187] on form "# 01 - 017" at bounding box center [719, 178] width 222 height 28
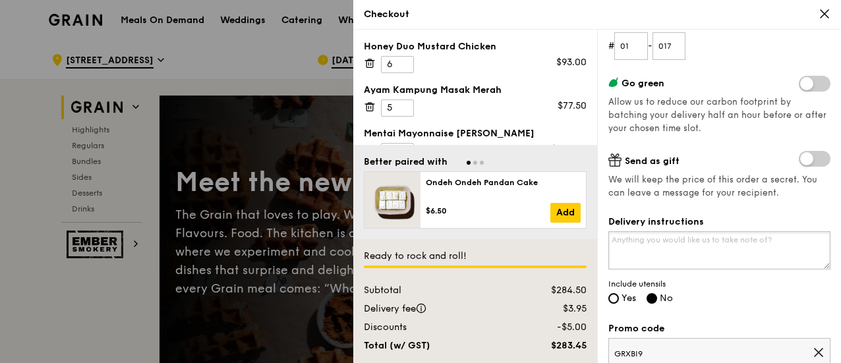
click at [697, 250] on textarea "Delivery instructions" at bounding box center [719, 250] width 222 height 38
paste textarea "delivered at 1130"
drag, startPoint x: 732, startPoint y: 238, endPoint x: 676, endPoint y: 242, distance: 55.5
click at [676, 242] on textarea "Please deliver it at delivered at 1130" at bounding box center [719, 250] width 222 height 38
click at [704, 243] on textarea "Please deliver it at 1130" at bounding box center [719, 250] width 222 height 38
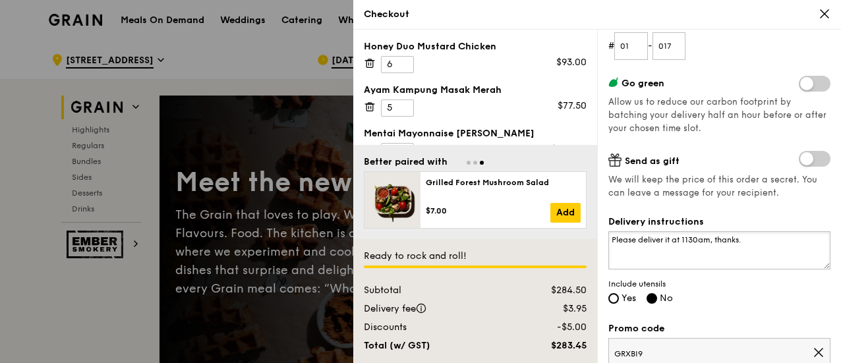
scroll to position [264, 0]
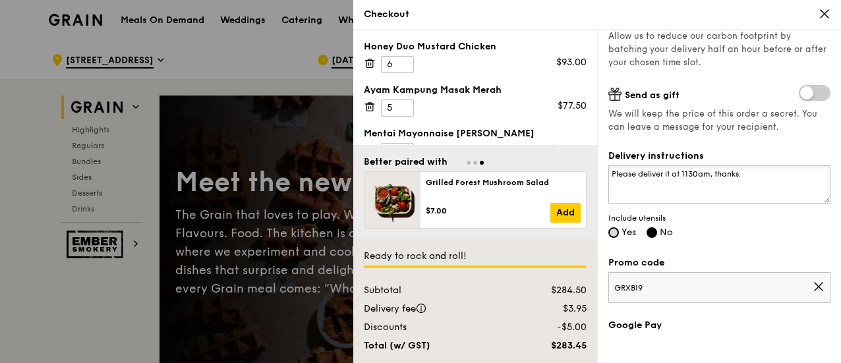
type textarea "Please deliver it at 1130am, thanks."
click at [612, 227] on input "Yes" at bounding box center [613, 232] width 11 height 11
radio input "true"
radio input "false"
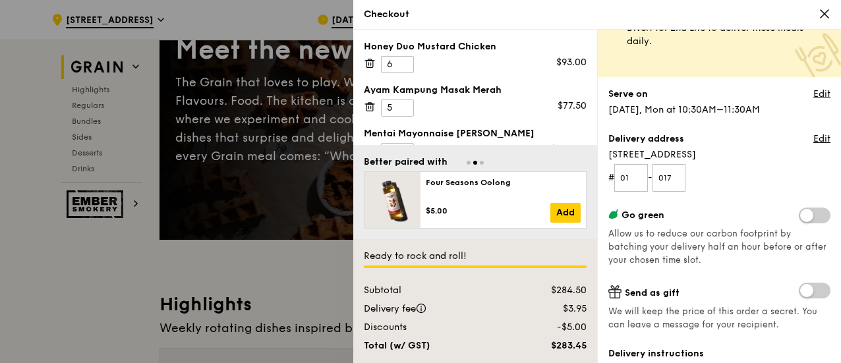
scroll to position [198, 0]
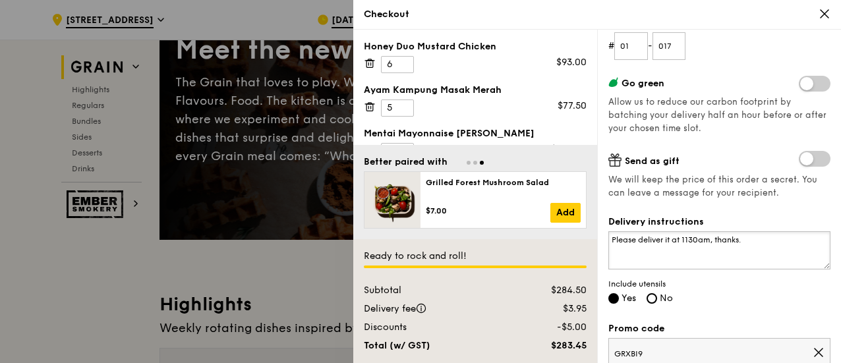
click at [612, 237] on textarea "Please deliver it at 1130am, thanks." at bounding box center [719, 250] width 222 height 38
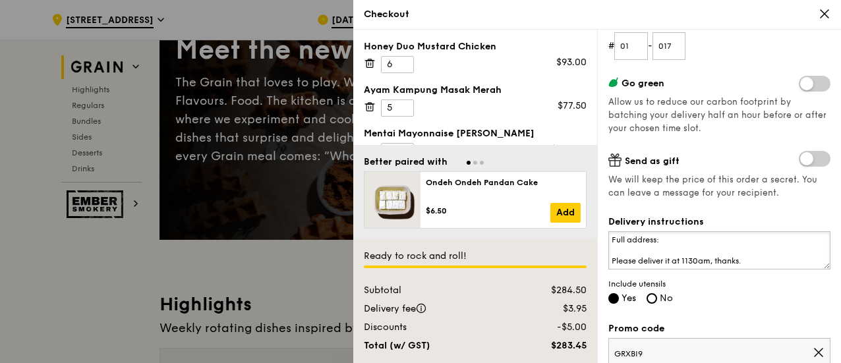
click at [699, 241] on textarea "Full address: Please deliver it at 1130am, thanks." at bounding box center [719, 250] width 222 height 38
paste textarea "anyang Business School at Wee Cho Yaw Plaza, formerly Gaia"
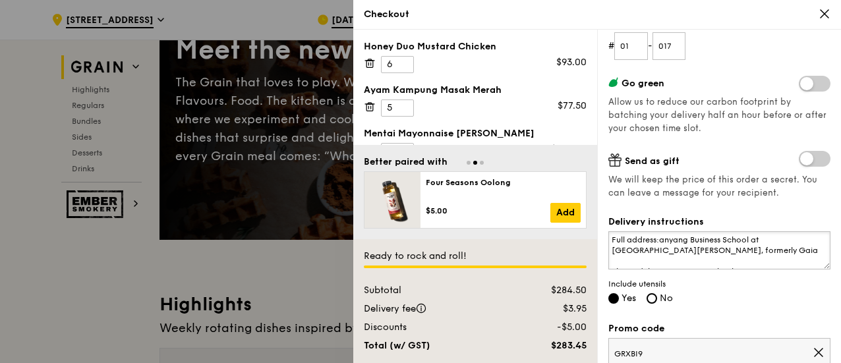
click at [661, 237] on textarea "Full address:anyang Business School at Wee Cho Yaw Plaza, formerly Gaia Please …" at bounding box center [719, 250] width 222 height 38
click at [662, 237] on textarea "Full address: Nanyang Business School at Wee Cho Yaw Plaza, formerly Gaia Pleas…" at bounding box center [719, 250] width 222 height 38
click at [752, 248] on textarea "Full address: NTU, Nanyang Business School at Wee Cho Yaw Plaza, formerly Gaia …" at bounding box center [719, 250] width 222 height 38
drag, startPoint x: 755, startPoint y: 247, endPoint x: 683, endPoint y: 238, distance: 73.1
click at [683, 238] on textarea "Full address: NTU, Nanyang Business School at Wee Cho Yaw Plaza, formerly Gaia.…" at bounding box center [719, 250] width 222 height 38
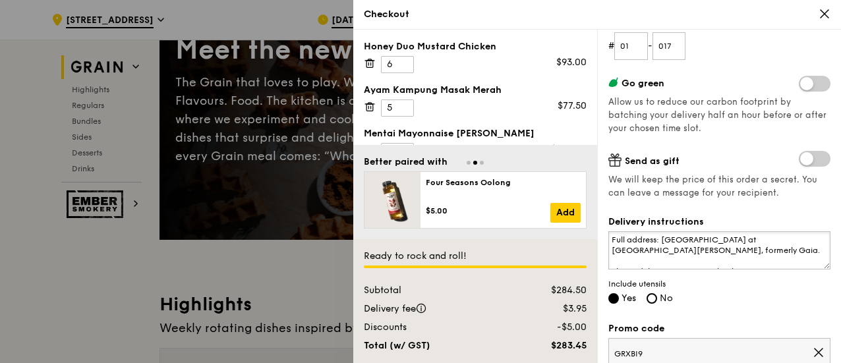
paste textarea ", 91 Nanyang Ave, Wee Cho Yaw Plaza, 639956"
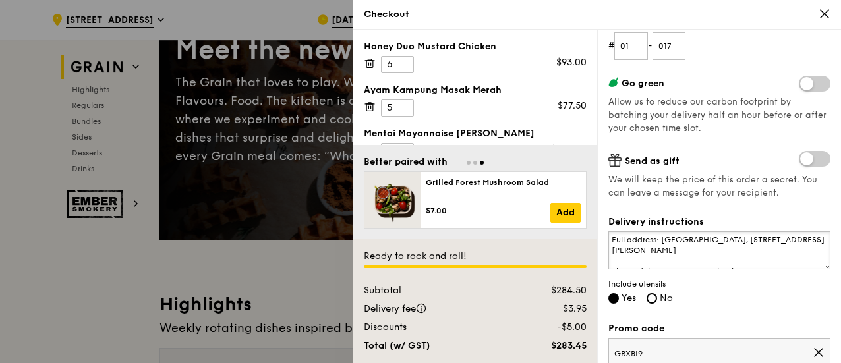
type textarea "Full address: NTU, Nanyang Business School, 91 Nanyang Ave, Wee Cho Yaw Plaza, …"
click at [774, 305] on div "Grain it forward Top up $10 to send a meal to someone in need. We work with our…" at bounding box center [719, 197] width 244 height 334
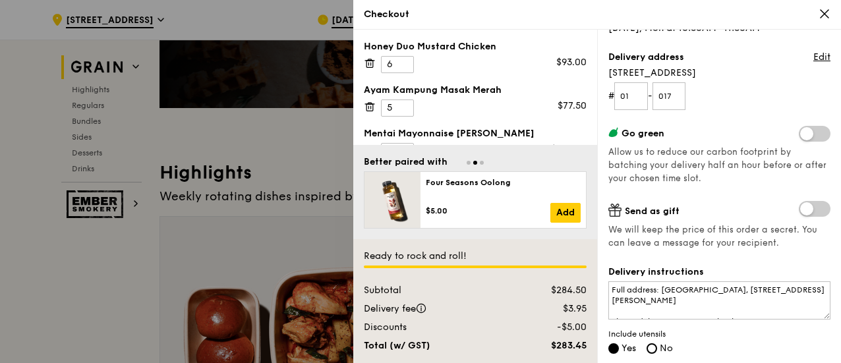
scroll to position [0, 0]
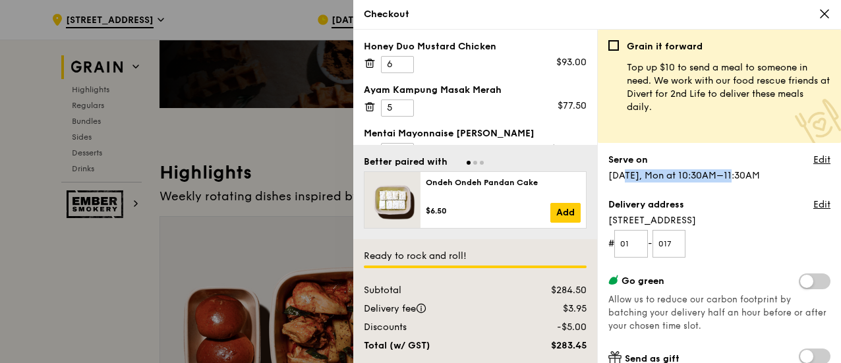
drag, startPoint x: 605, startPoint y: 175, endPoint x: 713, endPoint y: 176, distance: 108.1
click at [713, 176] on div "Grain it forward Top up $10 to send a meal to someone in need. We work with our…" at bounding box center [719, 197] width 244 height 334
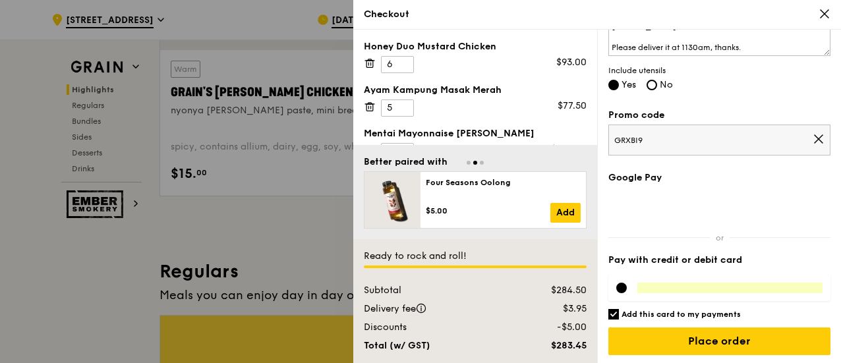
scroll to position [725, 0]
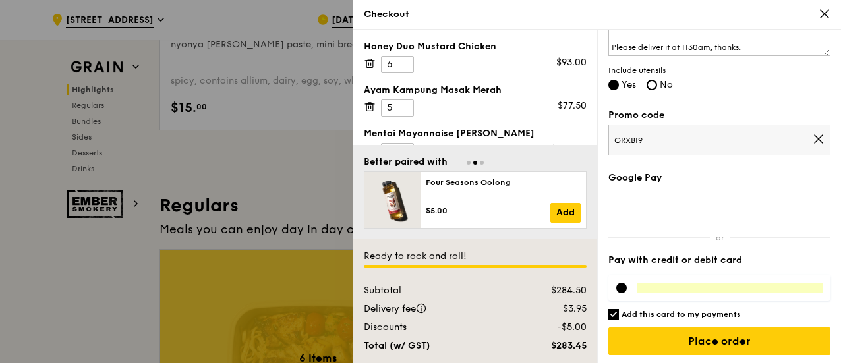
click at [707, 138] on span "GRXBI9" at bounding box center [713, 140] width 198 height 11
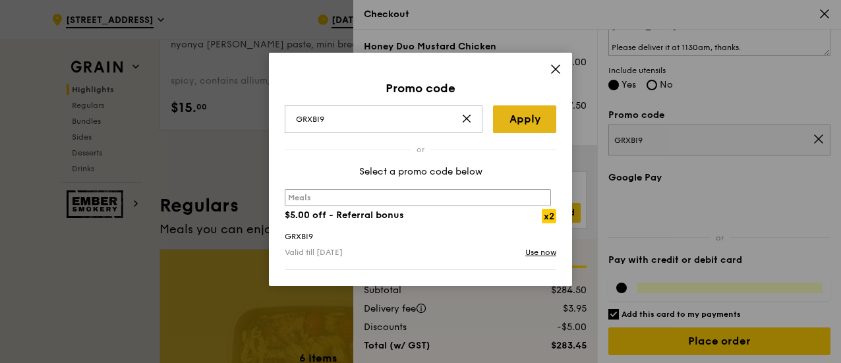
click at [545, 119] on link "Apply" at bounding box center [524, 119] width 63 height 28
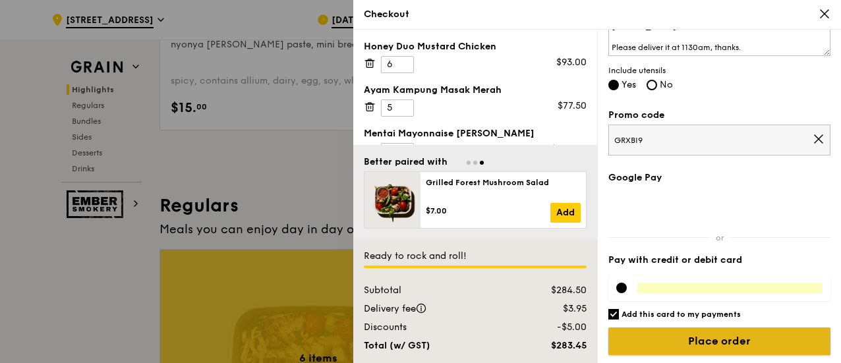
click at [727, 342] on input "Place order" at bounding box center [719, 342] width 222 height 28
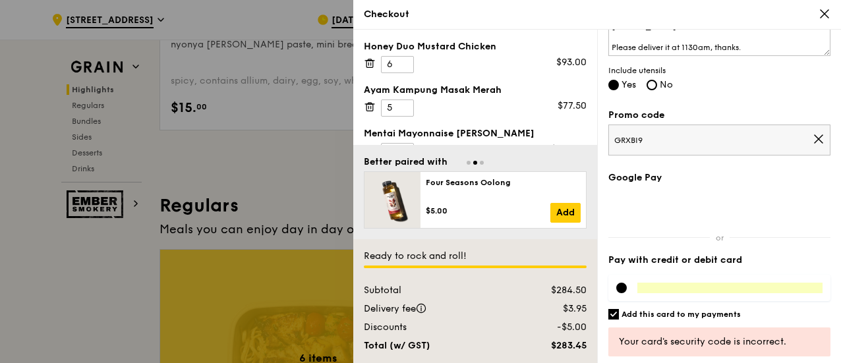
scroll to position [448, 0]
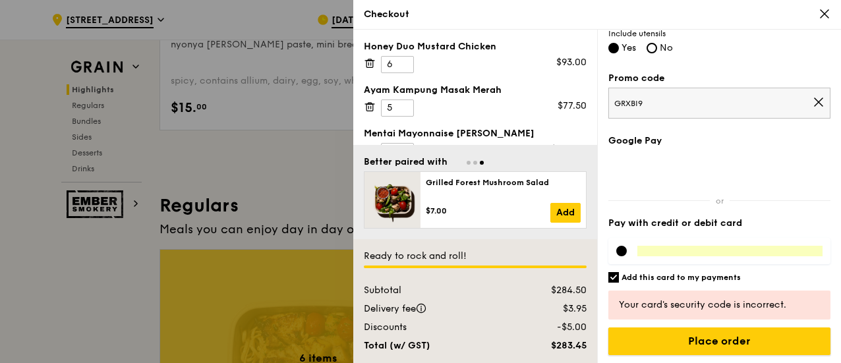
click at [790, 336] on input "Place order" at bounding box center [719, 342] width 222 height 28
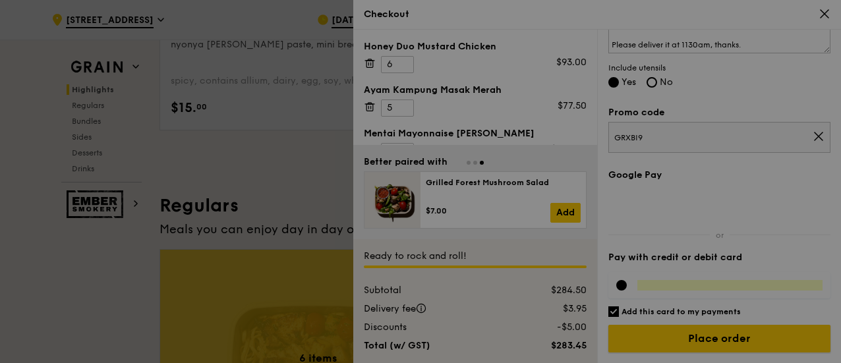
scroll to position [411, 0]
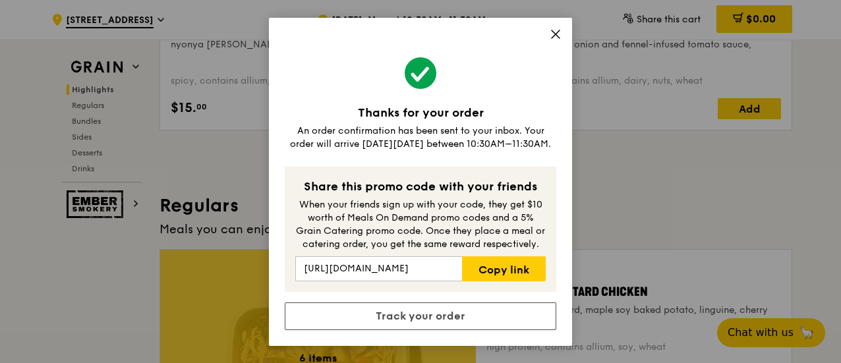
click at [556, 35] on icon at bounding box center [556, 34] width 8 height 8
click at [555, 28] on icon at bounding box center [556, 34] width 12 height 12
click at [658, 227] on div "Thanks for your order An order confirmation has been sent to your inbox. Your o…" at bounding box center [420, 181] width 841 height 363
